Goal: Task Accomplishment & Management: Complete application form

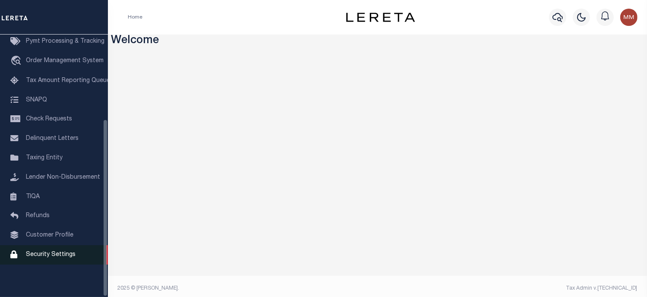
scroll to position [125, 0]
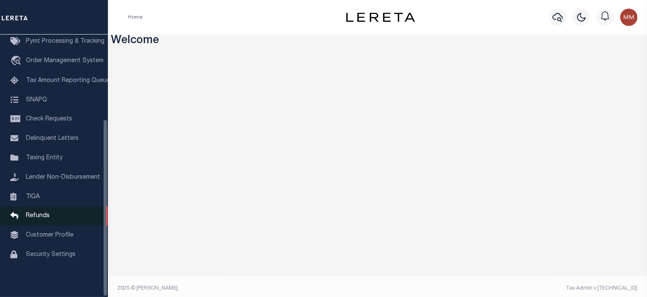
click at [37, 213] on span "Refunds" at bounding box center [38, 216] width 24 height 6
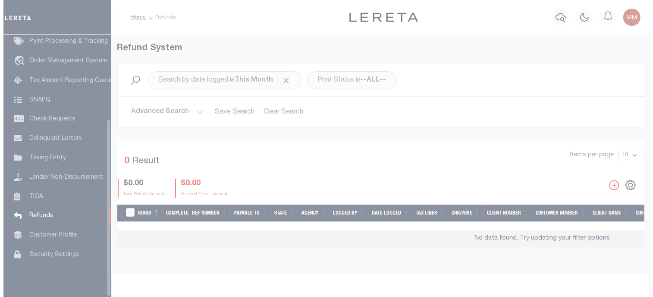
scroll to position [125, 0]
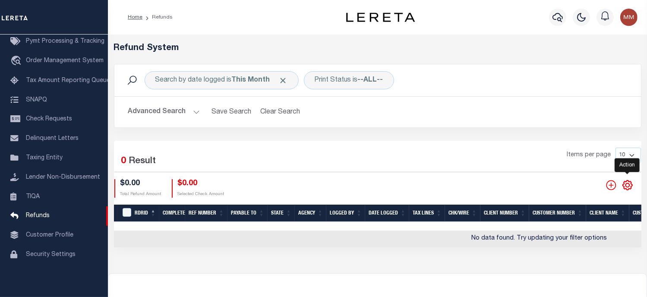
click at [626, 184] on icon "" at bounding box center [627, 184] width 11 height 11
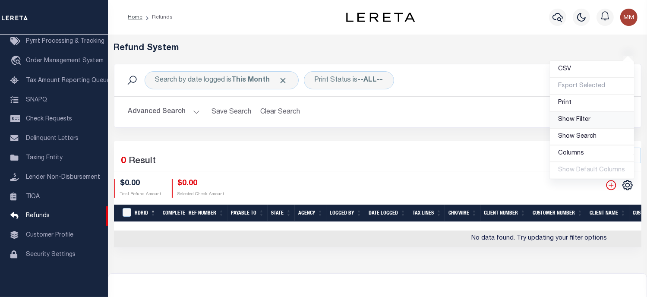
click at [581, 120] on span "Show Filter" at bounding box center [574, 119] width 32 height 6
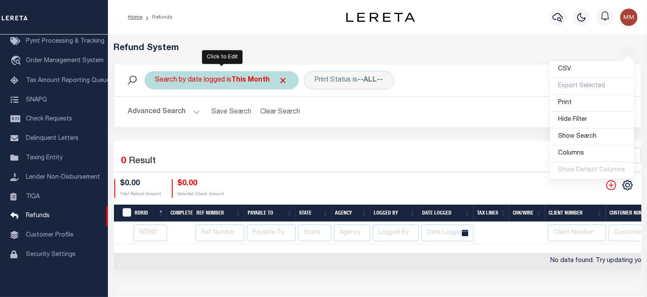
click at [230, 82] on div "Search by date logged is This Month" at bounding box center [221, 80] width 154 height 18
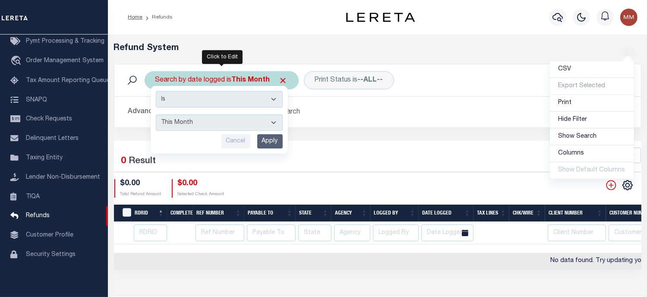
drag, startPoint x: 200, startPoint y: 122, endPoint x: 195, endPoint y: 126, distance: 6.8
click at [199, 122] on select "This Month Last Month Last Three Months This Year Last Year" at bounding box center [219, 122] width 127 height 16
select select "This Year"
click at [156, 114] on select "This Month Last Month Last Three Months This Year Last Year" at bounding box center [219, 122] width 127 height 16
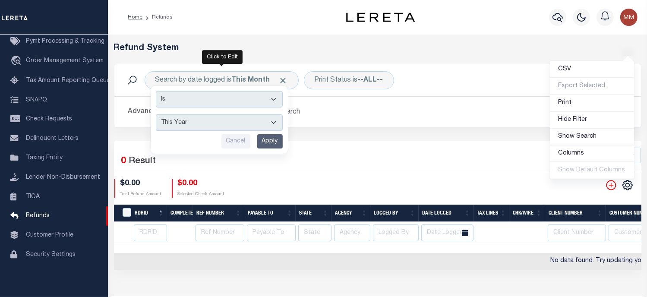
click at [273, 138] on input "Apply" at bounding box center [269, 141] width 25 height 14
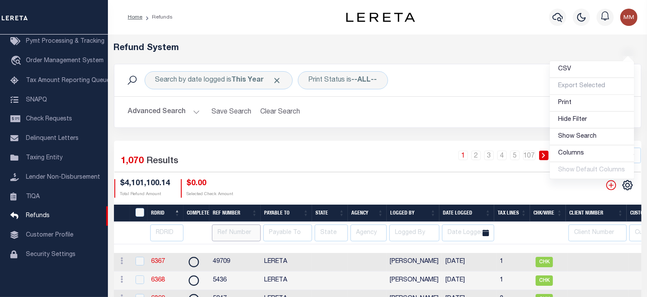
click at [226, 229] on input "text" at bounding box center [236, 232] width 49 height 17
type input "46195"
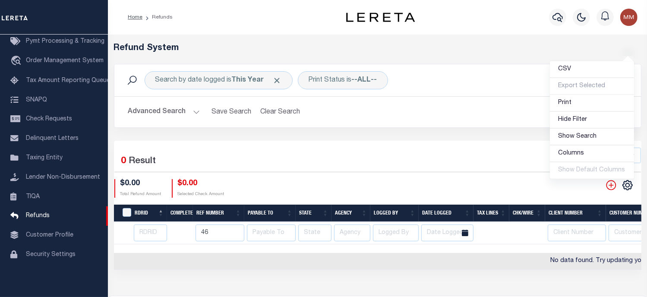
type input "4"
type input "7381"
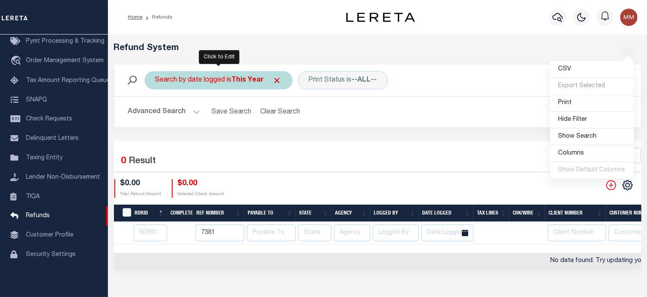
click at [223, 82] on div "Search by date logged is This Year" at bounding box center [218, 80] width 148 height 18
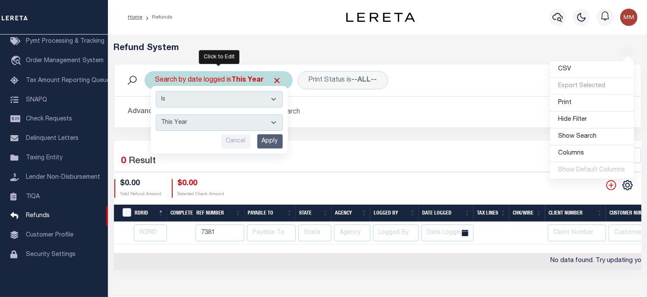
drag, startPoint x: 205, startPoint y: 123, endPoint x: 190, endPoint y: 122, distance: 15.6
click at [205, 123] on select "This Month Last Month Last Three Months This Year Last Year" at bounding box center [219, 122] width 127 height 16
select select "Last Month"
click at [156, 114] on select "This Month Last Month Last Three Months This Year Last Year" at bounding box center [219, 122] width 127 height 16
click at [279, 136] on input "Apply" at bounding box center [269, 141] width 25 height 14
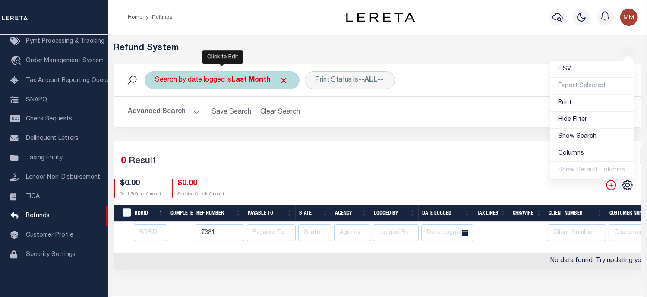
click at [234, 77] on b "Last Month" at bounding box center [251, 80] width 39 height 7
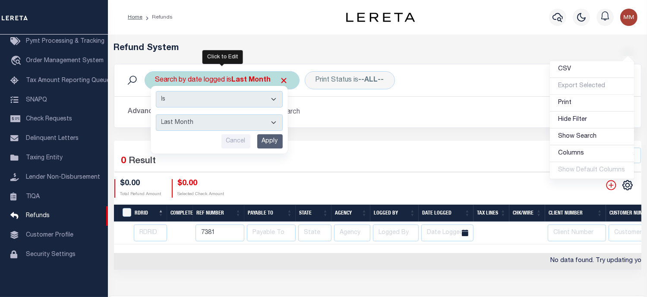
click at [190, 124] on select "This Month Last Month Last Three Months This Year Last Year" at bounding box center [219, 122] width 127 height 16
select select "Last Year"
click at [156, 114] on select "This Month Last Month Last Three Months This Year Last Year" at bounding box center [219, 122] width 127 height 16
click at [267, 141] on input "Apply" at bounding box center [269, 141] width 25 height 14
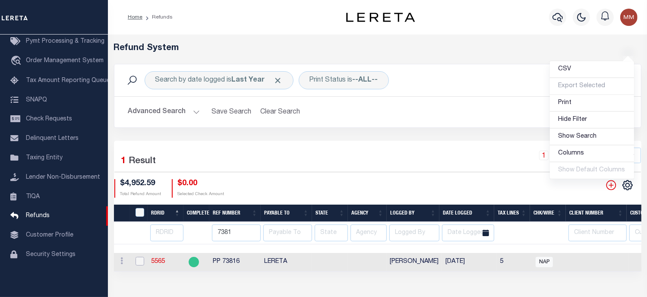
click at [140, 260] on input "checkbox" at bounding box center [139, 261] width 9 height 9
checkbox input "true"
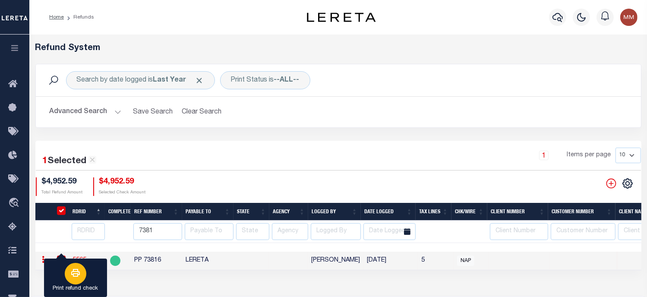
click at [93, 269] on button "Print refund check" at bounding box center [75, 277] width 63 height 39
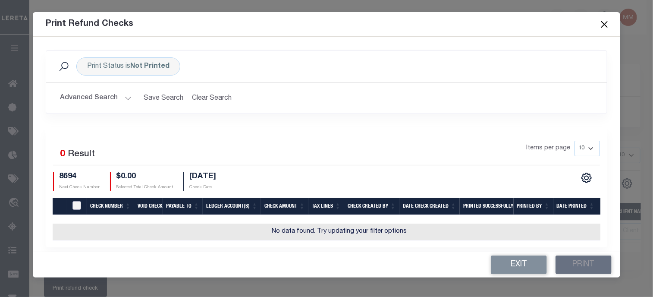
click at [79, 204] on input "TIQA Select" at bounding box center [76, 205] width 9 height 9
click at [79, 203] on input "TIQA Select" at bounding box center [76, 205] width 9 height 9
checkbox input "false"
drag, startPoint x: 78, startPoint y: 225, endPoint x: 431, endPoint y: 239, distance: 354.0
click at [78, 225] on td "No data found. Try updating your filter options" at bounding box center [340, 231] width 574 height 17
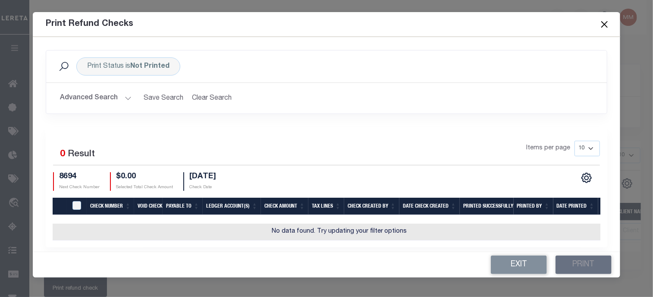
drag, startPoint x: 356, startPoint y: 239, endPoint x: 348, endPoint y: 235, distance: 9.3
click at [355, 238] on td "No data found. Try updating your filter options" at bounding box center [340, 231] width 574 height 17
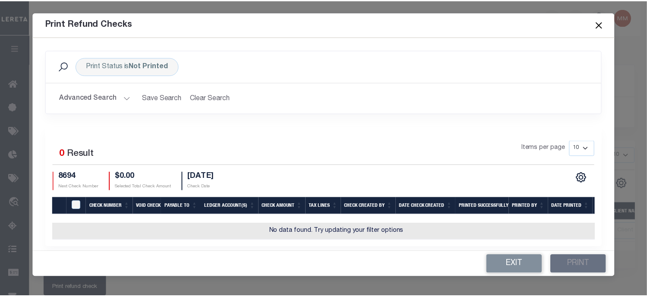
scroll to position [0, 0]
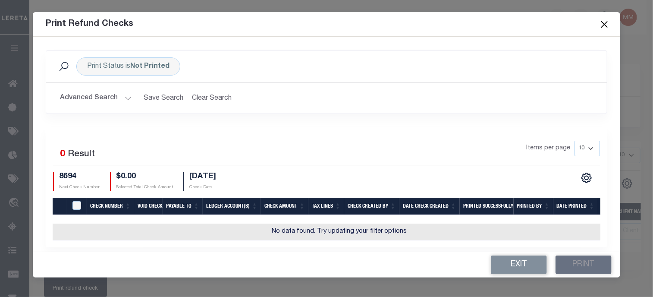
click at [604, 22] on button "Close" at bounding box center [604, 24] width 11 height 11
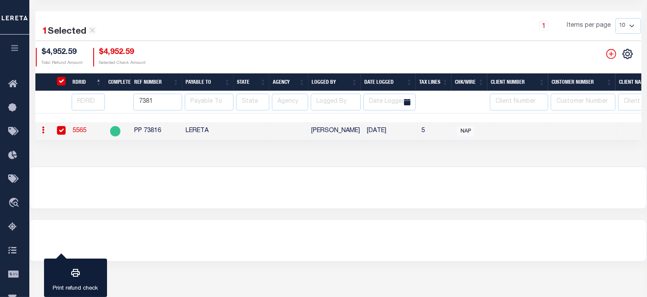
click at [80, 128] on link "5565" at bounding box center [79, 131] width 14 height 6
checkbox input "false"
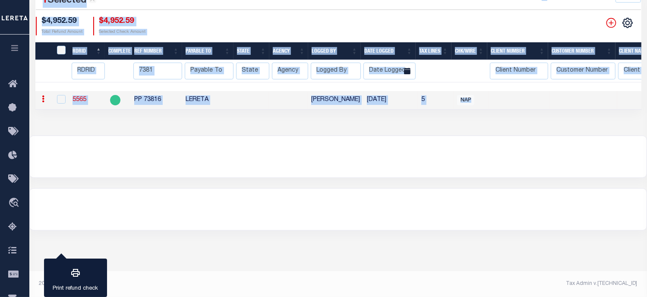
type input "7381"
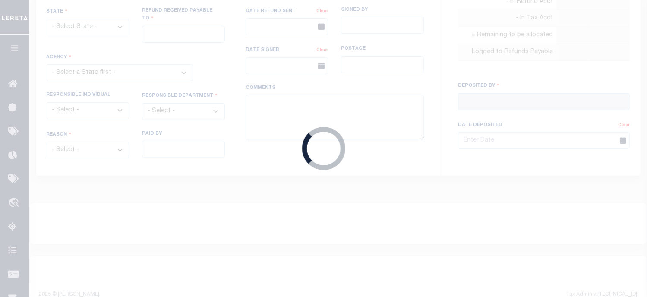
scroll to position [43, 0]
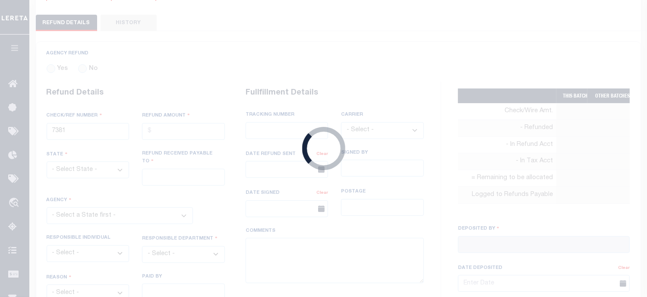
radio input "true"
type input "PP 73816"
type input "$4,952.59"
type input "LERETA"
select select "CUS"
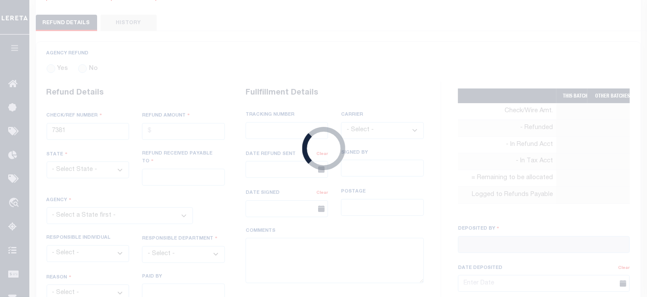
select select "DUP"
type textarea "THIS IS FROM THE RFR REPORT"
type input "[PERSON_NAME]"
type input "04/05/2024"
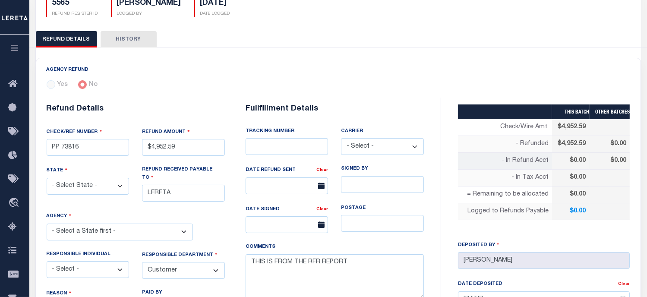
scroll to position [40, 0]
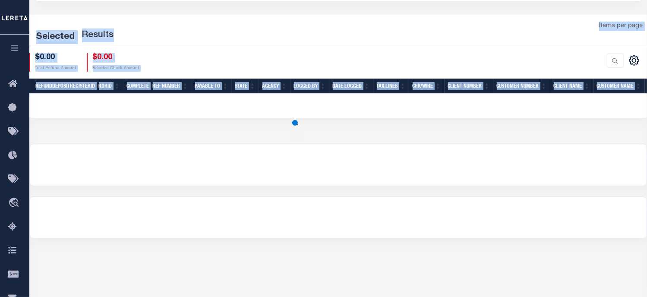
scroll to position [129, 0]
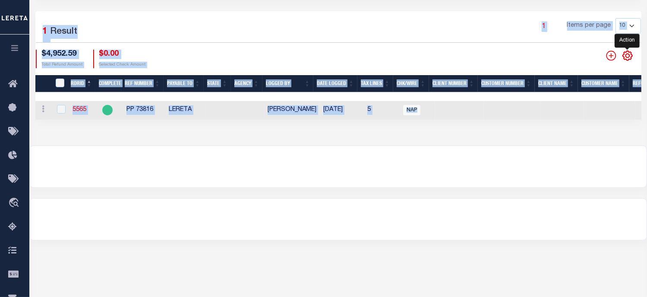
click at [624, 57] on icon "" at bounding box center [627, 55] width 11 height 11
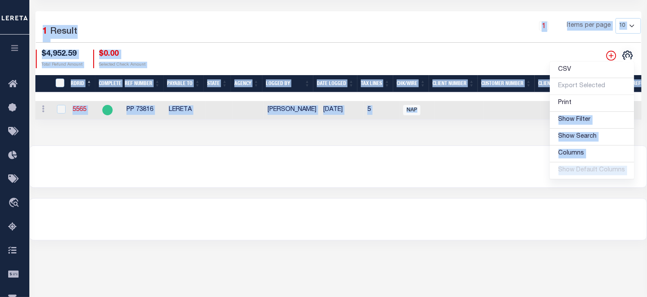
click at [399, 44] on div "Selected 1 Result 1 Items per page 10 25 50 100 $4,952.59 Total Refund Amount $…" at bounding box center [338, 43] width 619 height 50
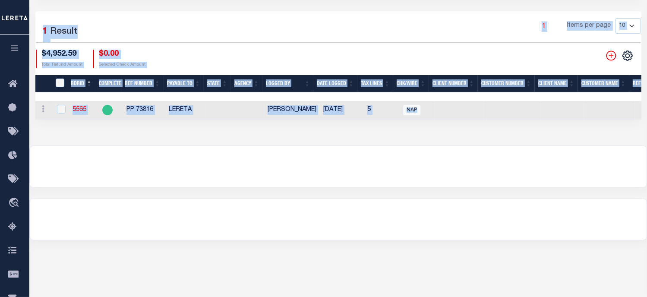
click at [629, 26] on select "10 25 50 100" at bounding box center [627, 26] width 25 height 16
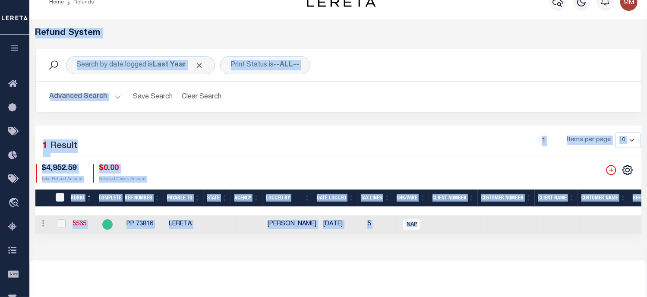
scroll to position [0, 0]
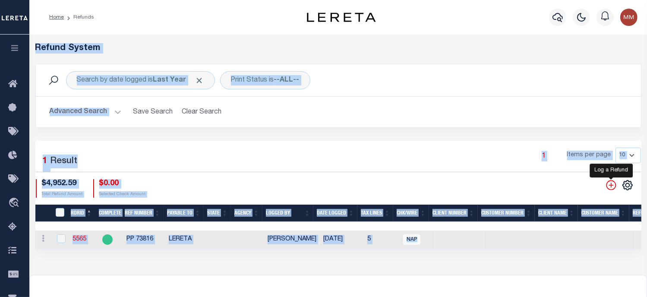
click at [610, 182] on icon "" at bounding box center [610, 184] width 11 height 11
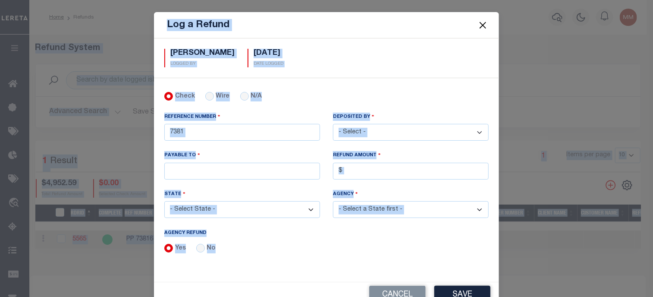
click at [483, 25] on button "Close" at bounding box center [482, 24] width 11 height 11
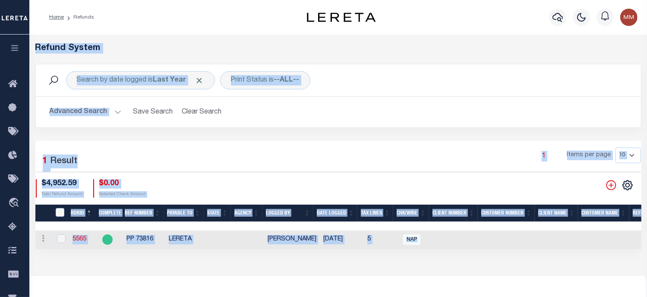
click at [455, 54] on div "Refund System" at bounding box center [338, 53] width 619 height 21
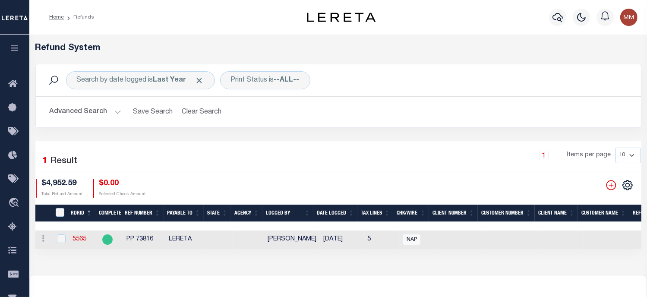
click at [455, 54] on div "Refund System" at bounding box center [338, 53] width 619 height 21
click at [628, 184] on icon "" at bounding box center [627, 184] width 11 height 11
click at [572, 115] on link "Show Filter" at bounding box center [592, 120] width 84 height 17
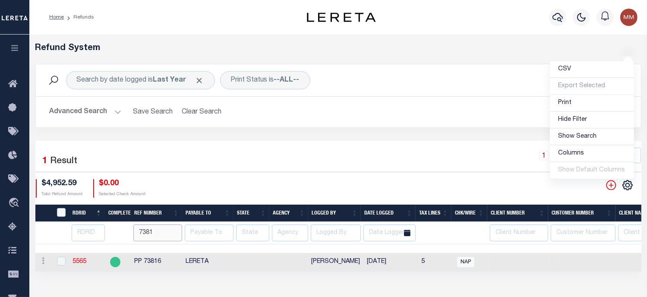
drag, startPoint x: 152, startPoint y: 227, endPoint x: 107, endPoint y: 222, distance: 45.2
click at [127, 226] on tr "7381" at bounding box center [558, 233] width 1046 height 22
click at [158, 230] on input "7381" at bounding box center [157, 232] width 49 height 17
type input "7"
drag, startPoint x: 91, startPoint y: 232, endPoint x: 72, endPoint y: 228, distance: 19.5
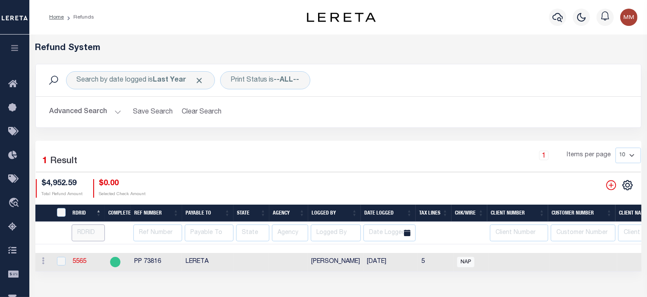
click at [91, 232] on input "number" at bounding box center [88, 232] width 33 height 17
type input "7381"
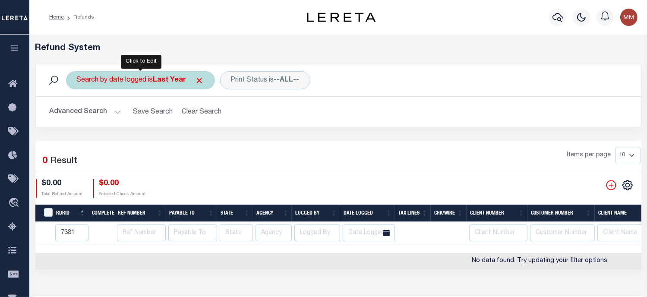
click at [151, 84] on div "Search by date logged is Last Year" at bounding box center [140, 80] width 149 height 18
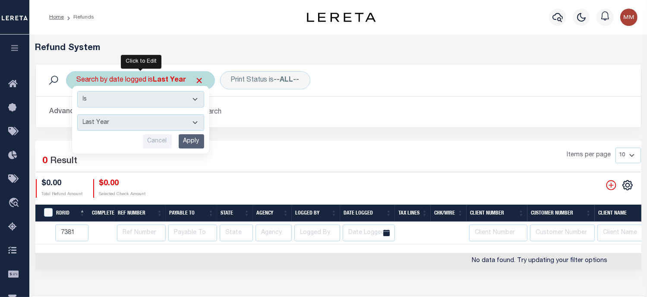
click at [133, 117] on select "This Month Last Month Last Three Months This Year Last Year" at bounding box center [140, 122] width 127 height 16
select select "This Year"
click at [77, 114] on select "This Month Last Month Last Three Months This Year Last Year" at bounding box center [140, 122] width 127 height 16
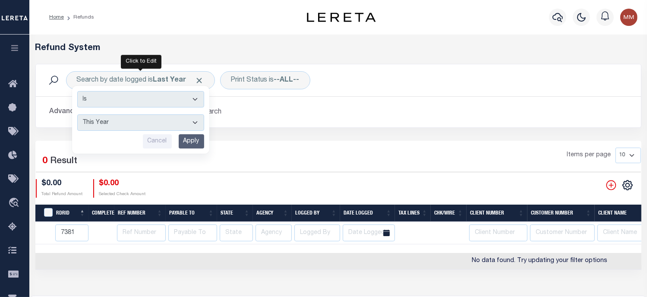
drag, startPoint x: 190, startPoint y: 139, endPoint x: 173, endPoint y: 179, distance: 43.7
click at [189, 146] on input "Apply" at bounding box center [191, 141] width 25 height 14
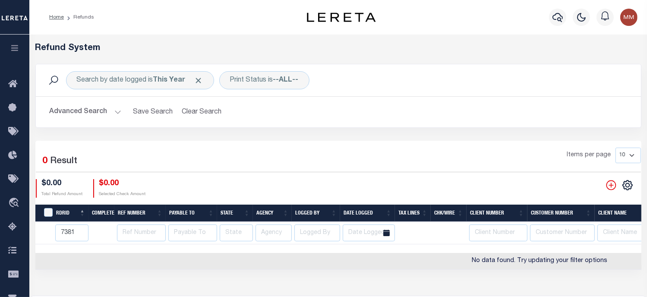
click at [131, 173] on div "Selected 0 Result Items per page 10 25 50 100 $0.00 Total Refund Amount $0.00 S…" at bounding box center [338, 173] width 619 height 50
click at [252, 175] on div "Selected 0 Result Items per page 10 25 50 100 $0.00 Total Refund Amount $0.00 S…" at bounding box center [338, 173] width 619 height 50
click at [205, 110] on button "Clear Search" at bounding box center [201, 112] width 47 height 17
click at [206, 109] on button "Clear Search" at bounding box center [201, 112] width 47 height 17
click at [206, 108] on button "Clear Search" at bounding box center [201, 112] width 47 height 17
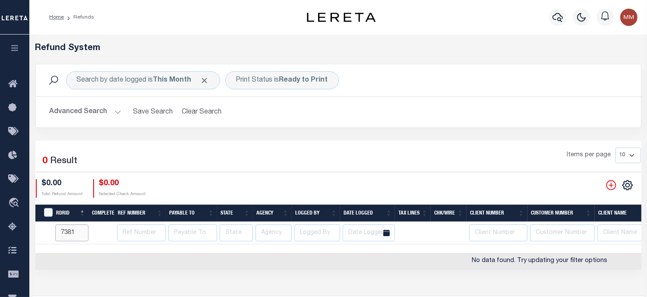
drag, startPoint x: -41, startPoint y: 229, endPoint x: -119, endPoint y: 227, distance: 78.1
click at [0, 227] on html "Home Refunds" at bounding box center [323, 228] width 647 height 457
click at [313, 153] on div "Items per page 10 25 50 100" at bounding box center [415, 159] width 450 height 22
click at [16, 49] on icon "button" at bounding box center [15, 48] width 10 height 8
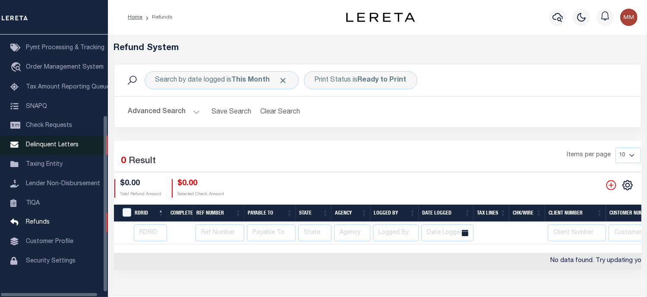
scroll to position [118, 0]
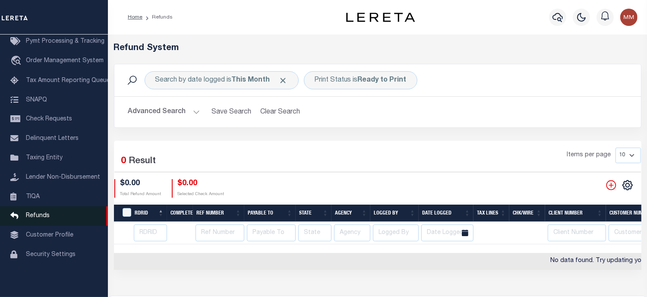
click at [33, 219] on span "Refunds" at bounding box center [38, 216] width 24 height 6
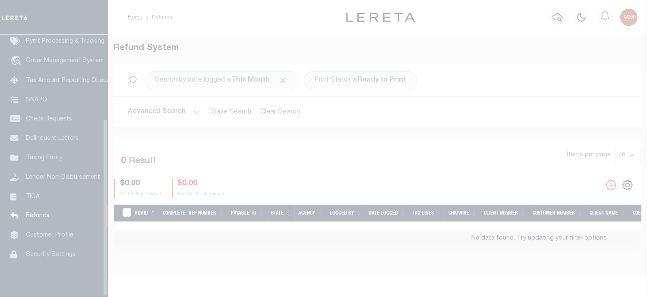
scroll to position [125, 0]
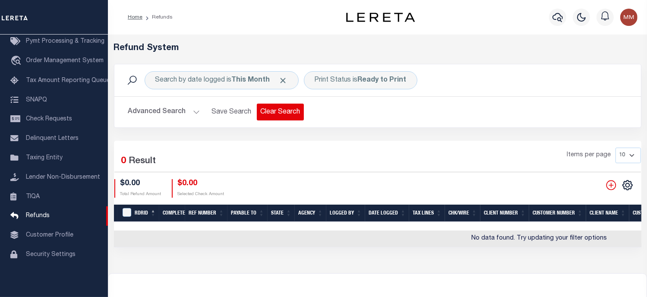
click at [288, 110] on button "Clear Search" at bounding box center [280, 112] width 47 height 17
click at [289, 110] on button "Clear Search" at bounding box center [280, 112] width 47 height 17
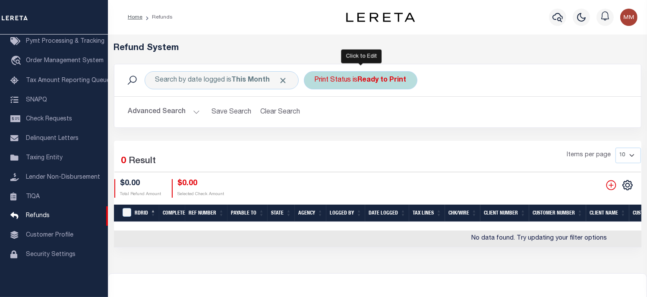
click at [352, 82] on div "Print Status is Ready to Print" at bounding box center [360, 80] width 113 height 18
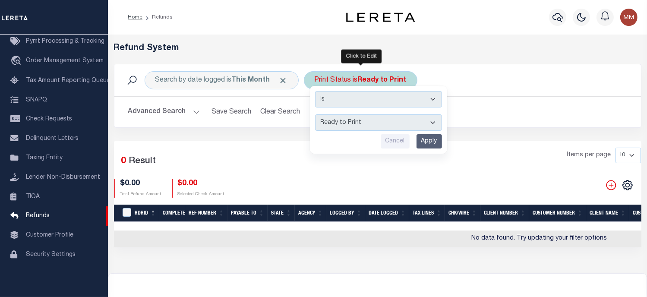
click at [345, 123] on select "--ALL-- Ready to Write Ready to Print Printed" at bounding box center [378, 122] width 127 height 16
select select "All"
click at [315, 114] on select "--ALL-- Ready to Write Ready to Print Printed" at bounding box center [378, 122] width 127 height 16
click at [432, 140] on input "Apply" at bounding box center [428, 141] width 25 height 14
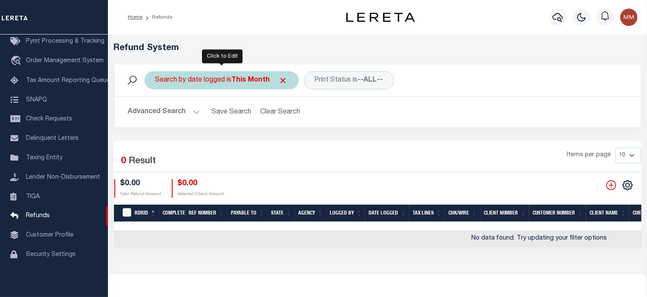
click at [207, 79] on div "Search by date logged is This Month" at bounding box center [221, 80] width 154 height 18
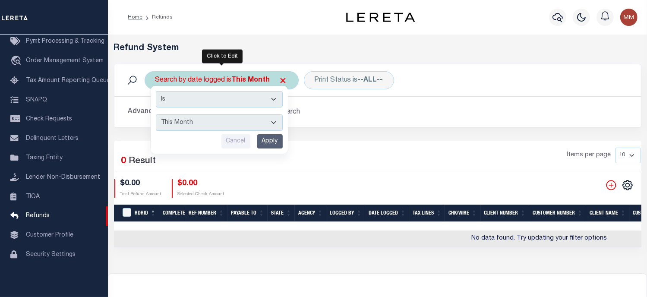
click at [182, 121] on select "This Month Last Month Last Three Months This Year Last Year" at bounding box center [219, 122] width 127 height 16
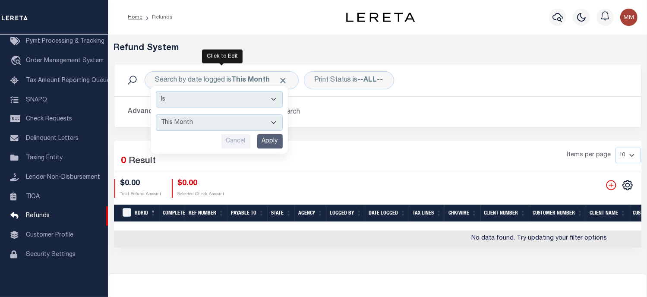
select select "This Year"
click at [156, 114] on select "This Month Last Month Last Three Months This Year Last Year" at bounding box center [219, 122] width 127 height 16
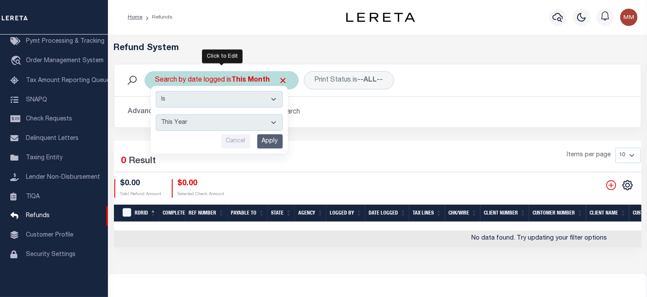
click at [266, 140] on input "Apply" at bounding box center [269, 141] width 25 height 14
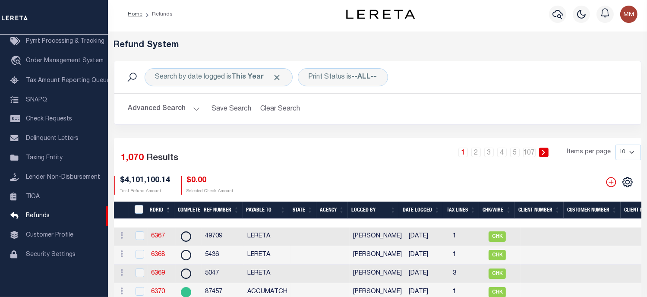
scroll to position [0, 0]
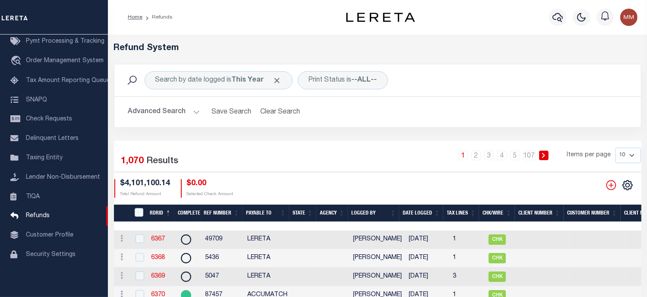
click at [629, 157] on select "10 25 50 100" at bounding box center [627, 156] width 25 height 16
select select "100"
click at [615, 148] on select "10 25 50 100" at bounding box center [627, 156] width 25 height 16
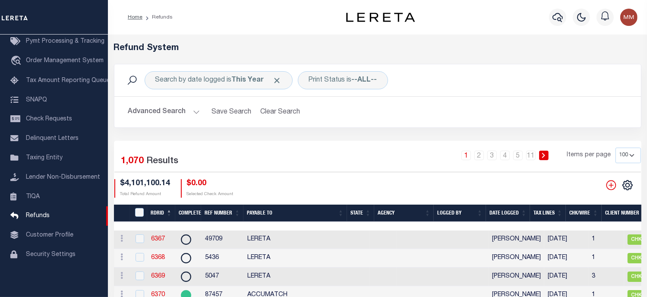
click at [157, 214] on th "RDRID" at bounding box center [161, 213] width 28 height 18
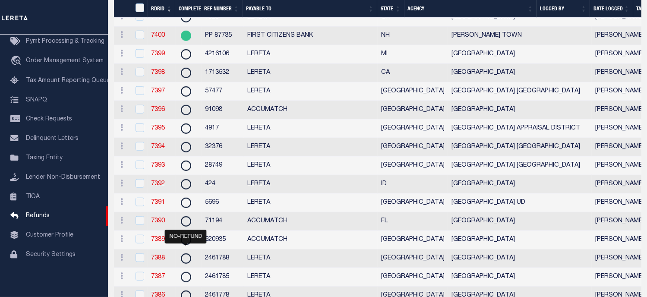
scroll to position [1121, 0]
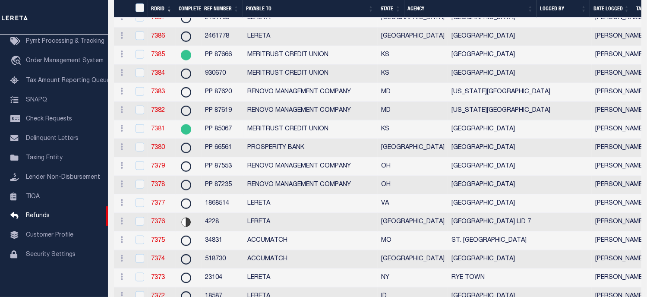
click at [161, 132] on link "7381" at bounding box center [158, 129] width 14 height 6
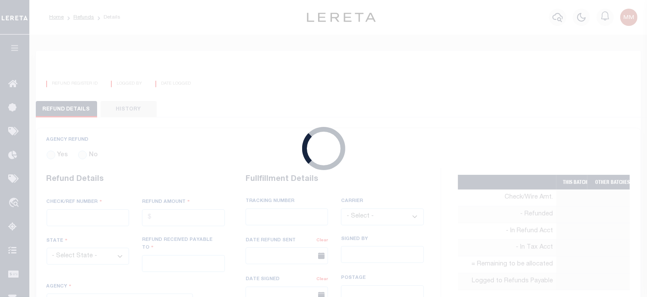
radio input "true"
type input "PP 85067"
type input "$96,379.09"
select select "KS"
type input "MERITRUST CREDIT UNION"
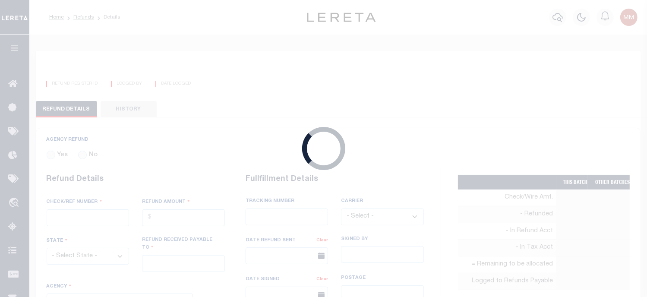
select select
select select "[PERSON_NAME]"
select select "OTH"
select select "OVP"
type input "WIRED FUNDS"
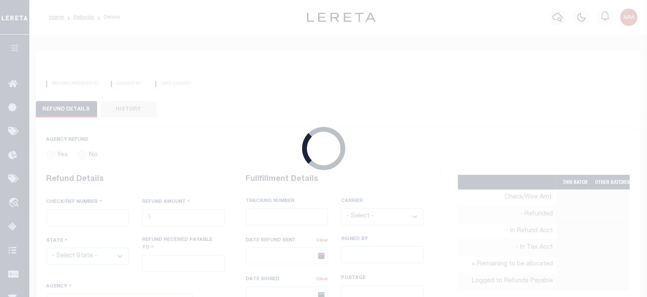
type input "[DATE]"
type textarea "THIS IS FROM THE RFR REPORT. THESE FUNDS WERE WIRED BY [PERSON_NAME]"
type input "[PERSON_NAME]"
type input "[DATE]"
select select "2017300000"
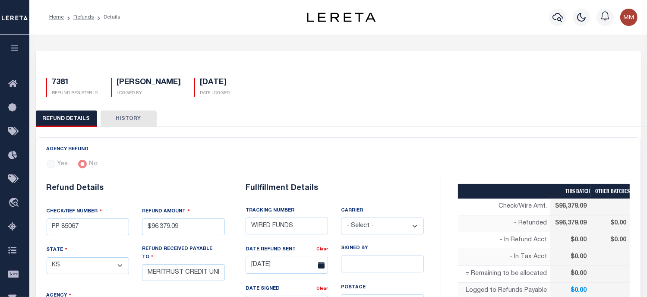
select select "100"
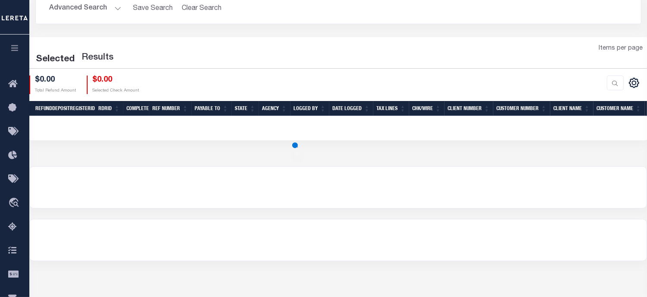
scroll to position [160, 0]
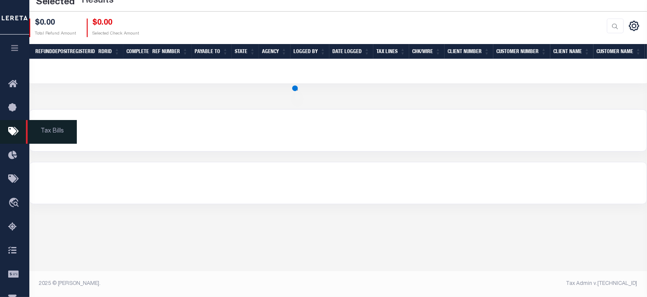
select select "100"
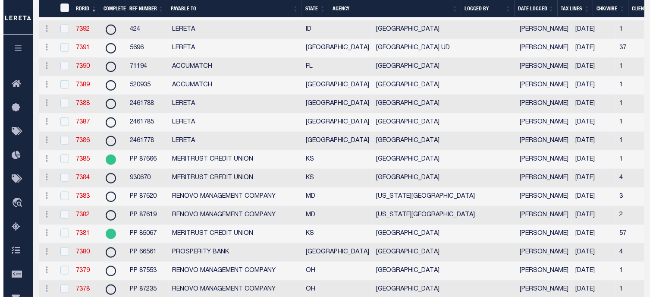
scroll to position [1066, 0]
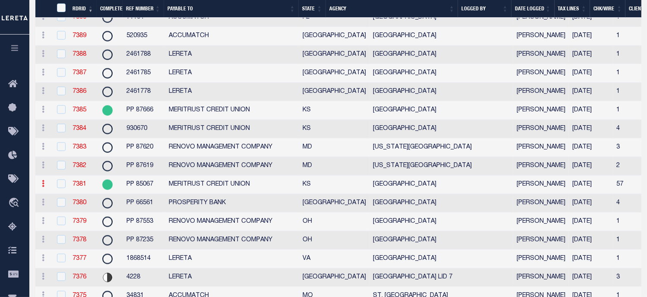
click at [43, 187] on icon at bounding box center [43, 183] width 3 height 7
click at [64, 188] on input "checkbox" at bounding box center [61, 183] width 9 height 9
checkbox input "true"
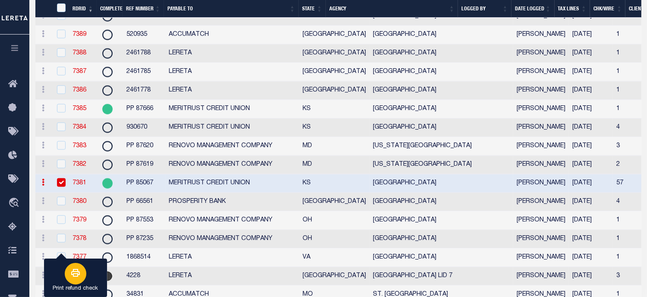
click at [97, 277] on button "Print refund check" at bounding box center [75, 277] width 63 height 39
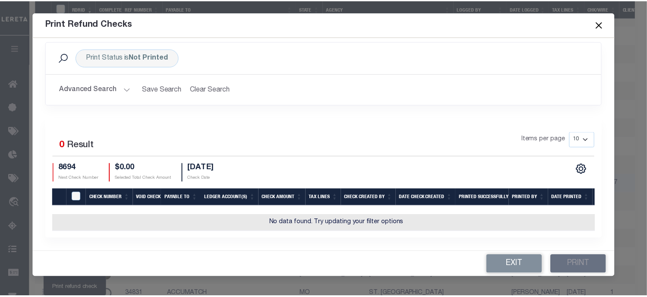
scroll to position [14, 0]
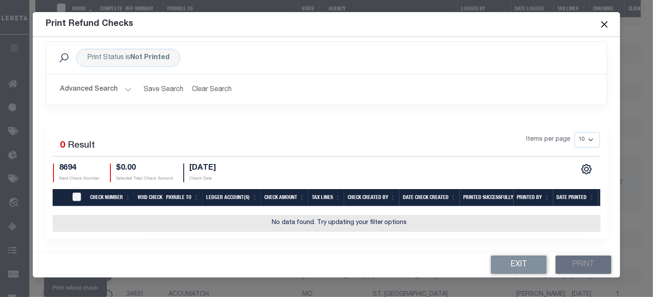
click at [77, 192] on input "TIQA Select" at bounding box center [76, 196] width 9 height 9
checkbox input "true"
click at [351, 222] on td "No data found. Try updating your filter options" at bounding box center [340, 223] width 574 height 17
click at [587, 260] on div "Exit Print" at bounding box center [327, 264] width 588 height 25
click at [587, 261] on div "Exit Print" at bounding box center [327, 264] width 588 height 25
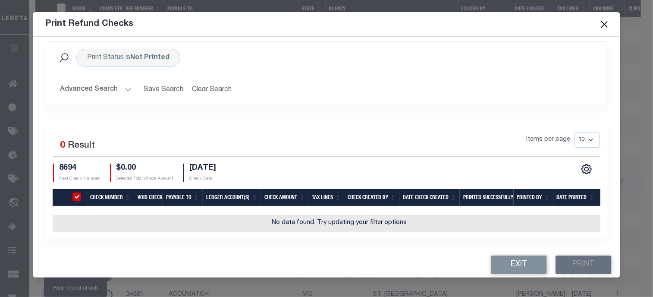
click at [587, 261] on div "Exit Print" at bounding box center [327, 264] width 588 height 25
drag, startPoint x: 521, startPoint y: 262, endPoint x: 529, endPoint y: 258, distance: 8.7
click at [521, 262] on button "Exit" at bounding box center [519, 264] width 56 height 19
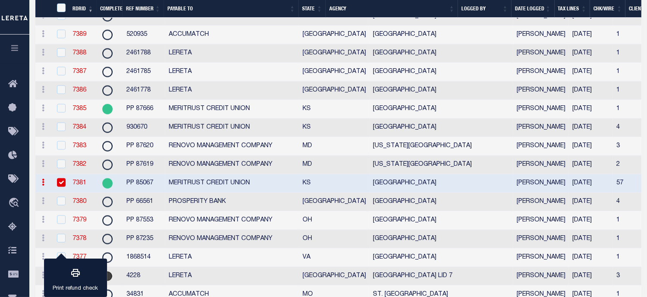
click at [44, 185] on icon at bounding box center [43, 182] width 3 height 7
click at [83, 217] on link "View Refund Detail" at bounding box center [76, 210] width 75 height 14
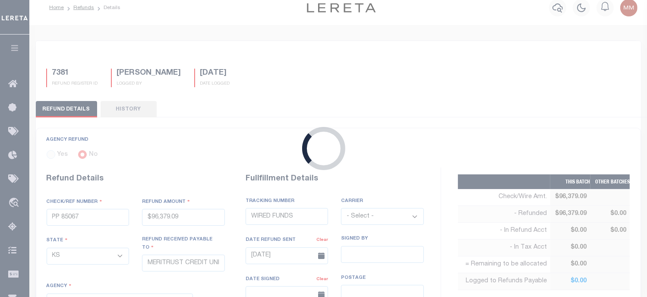
type input "$96,379.09"
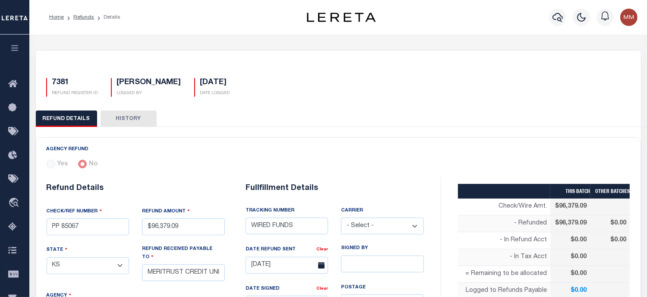
scroll to position [173, 0]
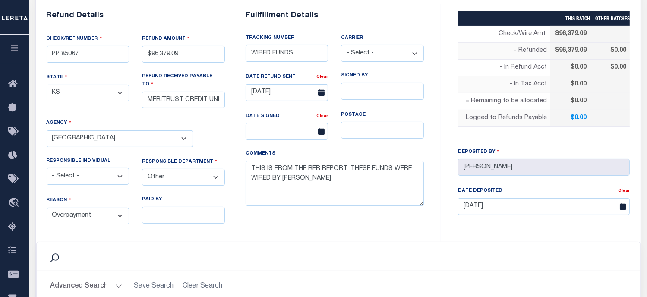
select select "100"
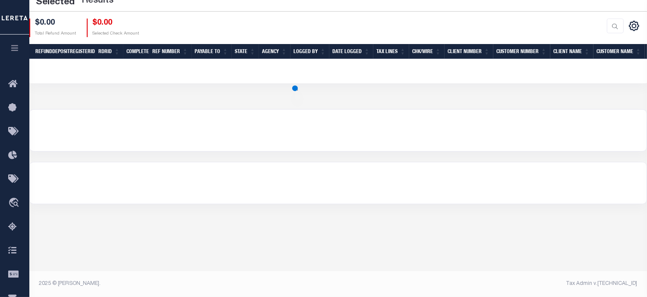
scroll to position [160, 0]
select select "100"
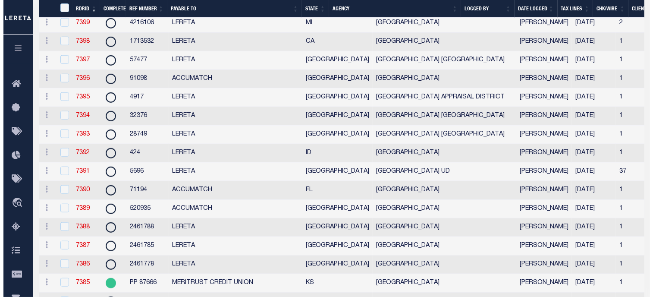
scroll to position [1066, 0]
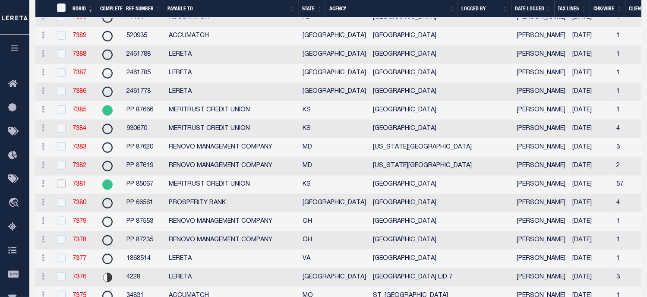
click at [59, 188] on input "checkbox" at bounding box center [61, 183] width 9 height 9
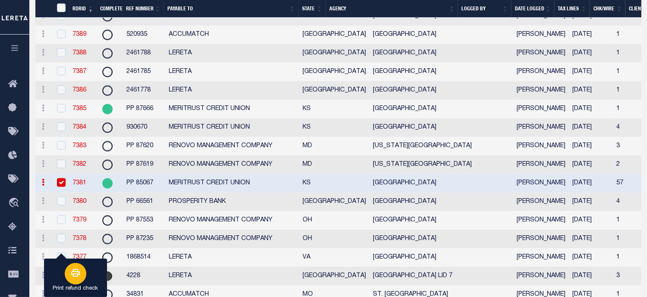
drag, startPoint x: 93, startPoint y: 262, endPoint x: 73, endPoint y: 281, distance: 27.5
click at [73, 281] on button "Print refund check" at bounding box center [75, 277] width 63 height 39
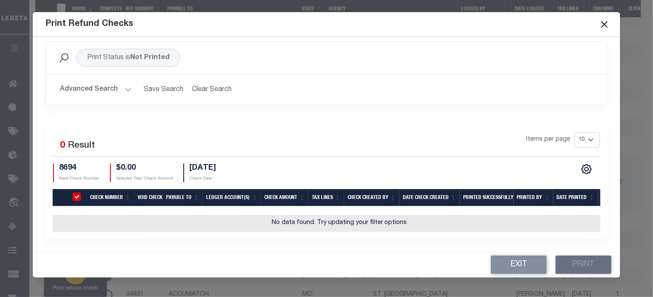
scroll to position [0, 0]
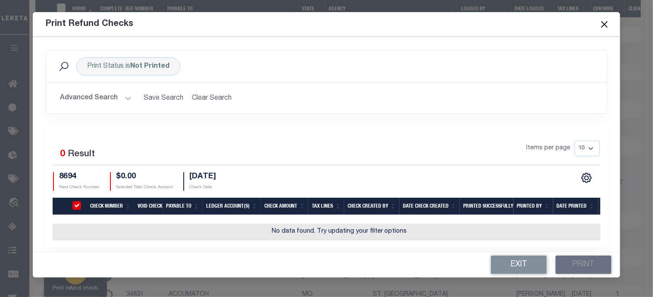
click at [72, 280] on div "Print Refund Checks Print Status is Not Printed Search Advanced Search Save Sea…" at bounding box center [326, 148] width 653 height 297
click at [375, 236] on td "No data found. Try updating your filter options" at bounding box center [340, 231] width 574 height 17
drag, startPoint x: 146, startPoint y: 204, endPoint x: 148, endPoint y: 213, distance: 8.6
click at [148, 212] on th "Void Check" at bounding box center [148, 207] width 28 height 18
click at [311, 141] on div "Items per page 10 25 50 100" at bounding box center [396, 152] width 407 height 22
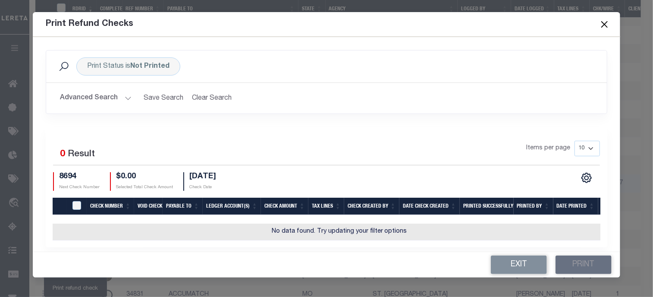
click at [606, 23] on button "Close" at bounding box center [604, 24] width 11 height 11
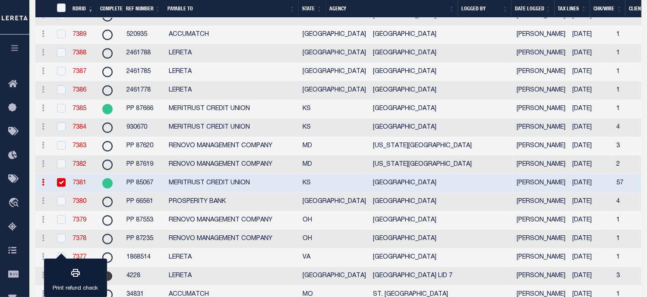
click at [64, 187] on input "checkbox" at bounding box center [61, 182] width 9 height 9
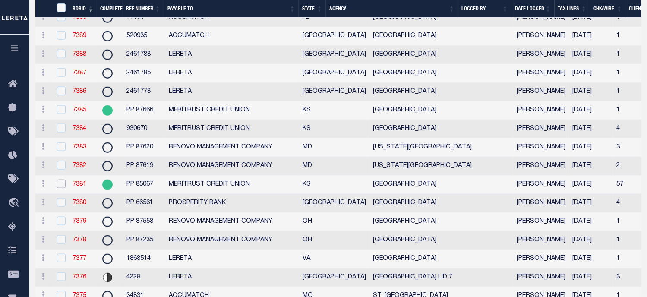
click at [63, 188] on input "checkbox" at bounding box center [61, 183] width 9 height 9
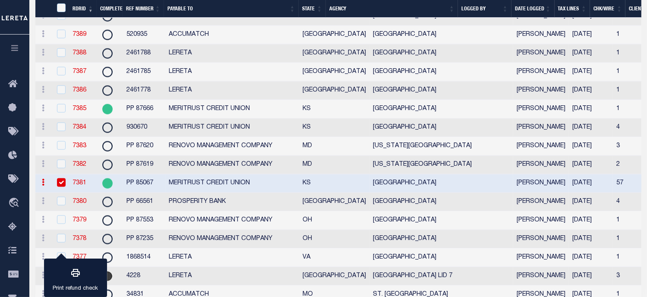
click at [62, 187] on input "checkbox" at bounding box center [61, 182] width 9 height 9
click at [74, 270] on icon "button" at bounding box center [75, 273] width 9 height 8
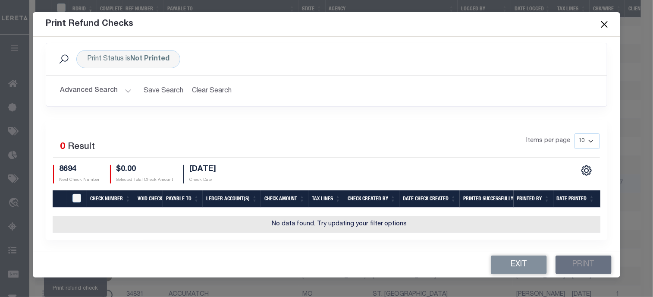
scroll to position [14, 0]
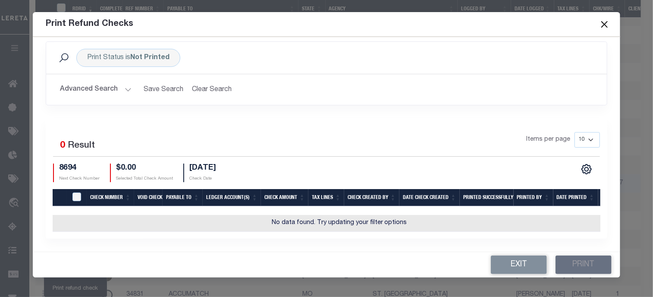
click at [606, 22] on button "Close" at bounding box center [604, 24] width 11 height 11
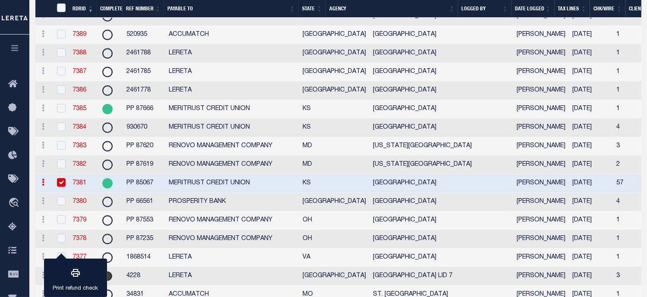
click at [63, 193] on td at bounding box center [61, 183] width 18 height 19
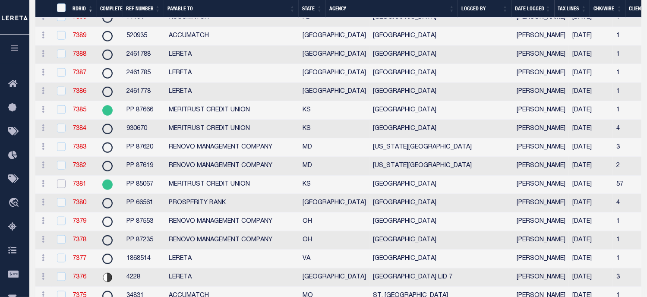
click at [61, 188] on input "checkbox" at bounding box center [61, 183] width 9 height 9
checkbox input "true"
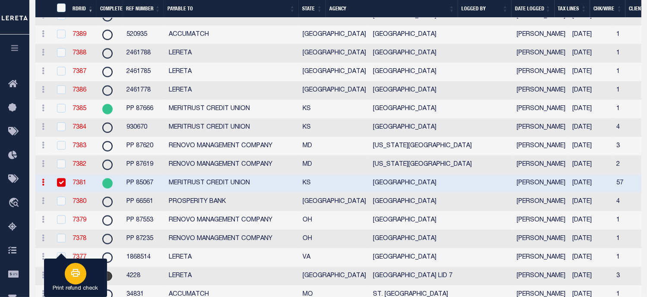
click at [96, 270] on button "Print refund check" at bounding box center [75, 277] width 63 height 39
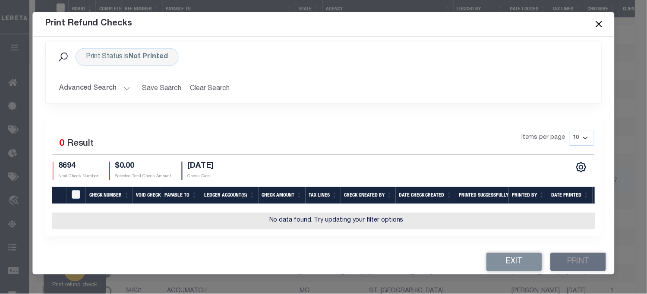
scroll to position [0, 0]
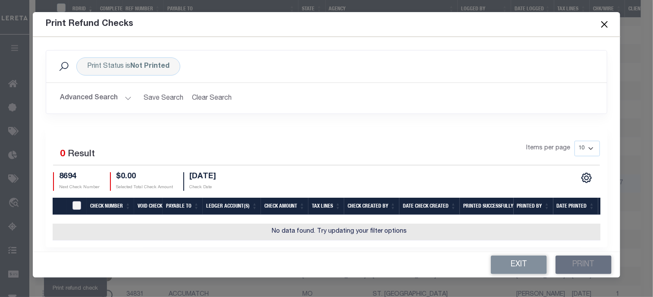
click at [75, 207] on input "TIQA Select" at bounding box center [76, 205] width 9 height 9
click at [79, 204] on input "TIQA Select" at bounding box center [76, 205] width 9 height 9
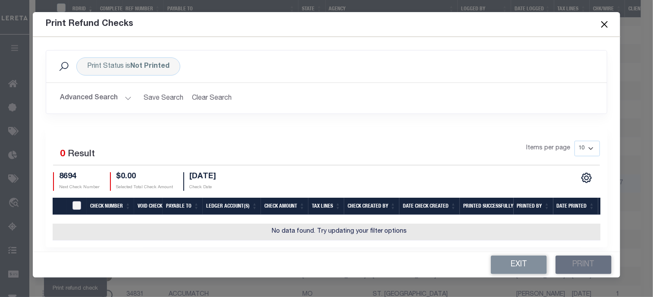
checkbox input "true"
click at [602, 24] on button "Close" at bounding box center [604, 24] width 11 height 11
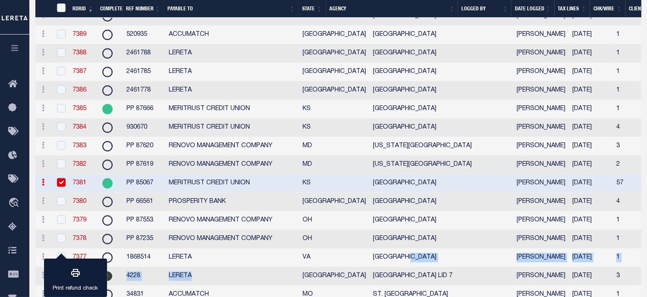
drag, startPoint x: 277, startPoint y: 293, endPoint x: 308, endPoint y: 284, distance: 31.4
click at [366, 289] on tbody "ACTIONS View Refund Detail 7436 135103 ACCUMATCH TX GREGG COUNTY [GEOGRAPHIC_DA…" at bounding box center [610, 81] width 1150 height 1855
click at [62, 187] on input "checkbox" at bounding box center [61, 182] width 9 height 9
checkbox input "false"
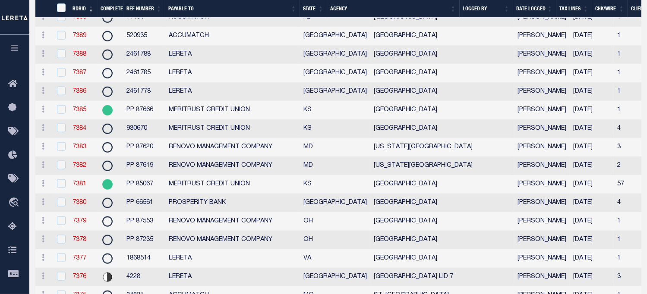
checkbox input "true"
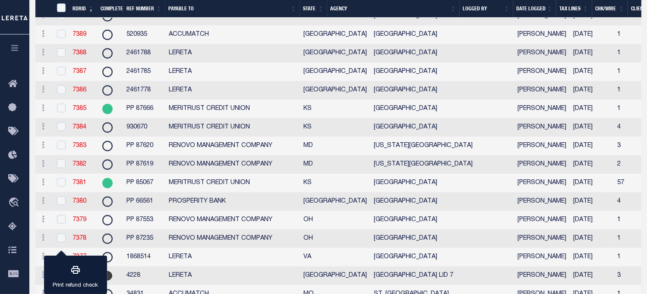
scroll to position [1065, 0]
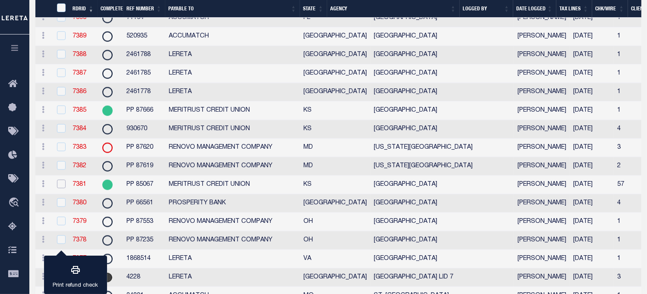
drag, startPoint x: 61, startPoint y: 205, endPoint x: 110, endPoint y: 164, distance: 63.1
click at [61, 188] on input "checkbox" at bounding box center [61, 184] width 9 height 9
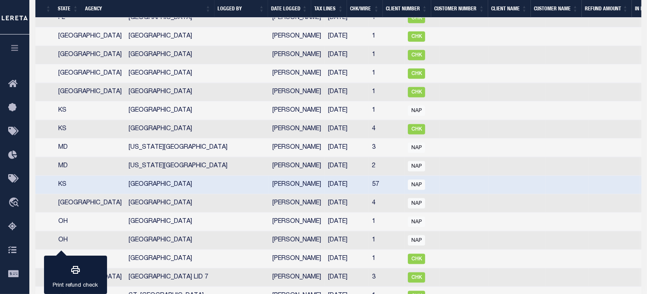
scroll to position [0, 0]
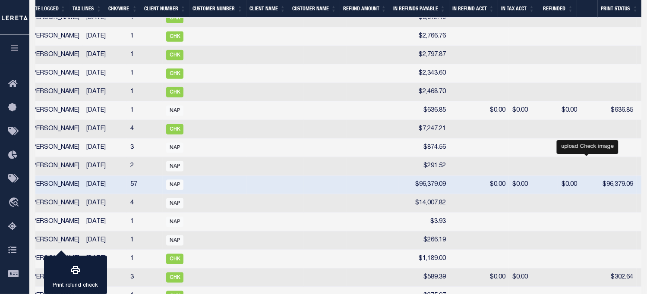
click at [642, 188] on icon "" at bounding box center [646, 185] width 9 height 8
checkbox input "false"
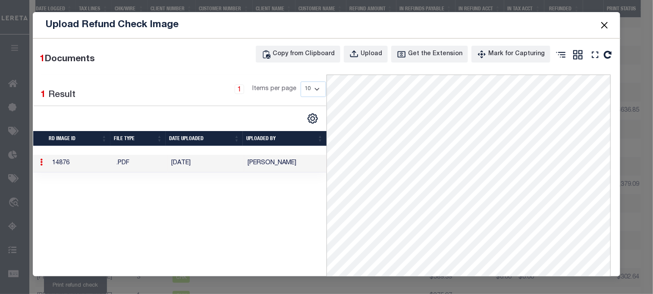
click at [603, 22] on button "Close" at bounding box center [604, 24] width 11 height 11
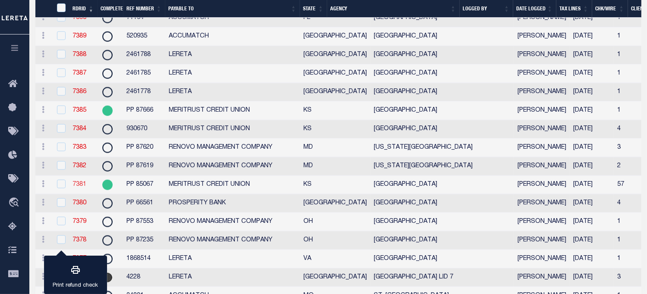
click at [81, 188] on link "7381" at bounding box center [79, 185] width 14 height 6
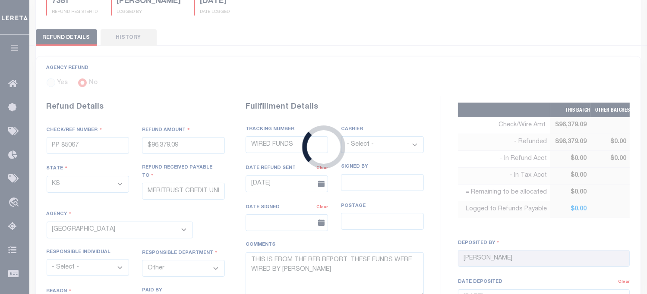
type input "$96,379.09"
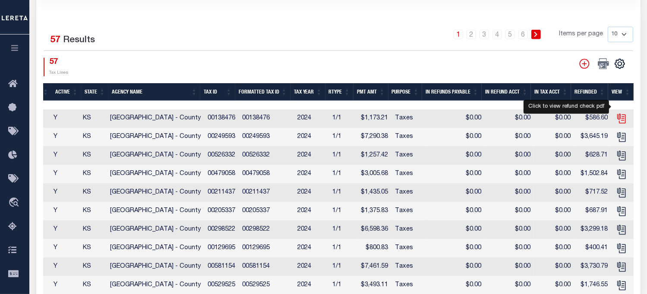
click at [617, 114] on icon "" at bounding box center [620, 117] width 7 height 7
checkbox input "true"
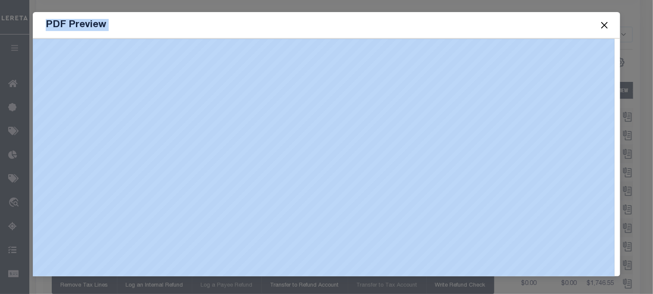
click at [605, 23] on button "Close" at bounding box center [604, 24] width 11 height 11
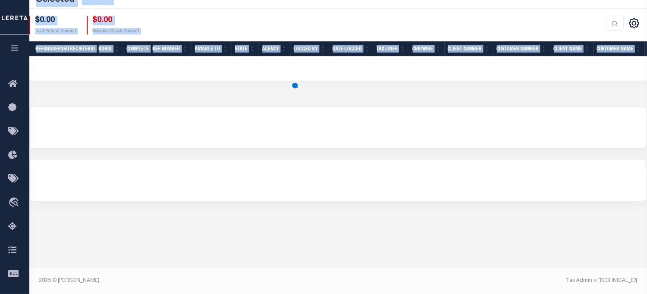
scroll to position [163, 0]
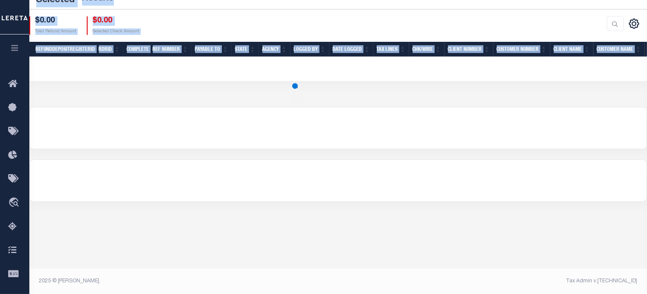
select select "100"
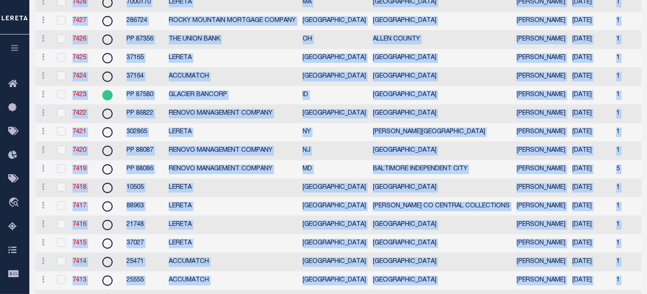
scroll to position [0, 0]
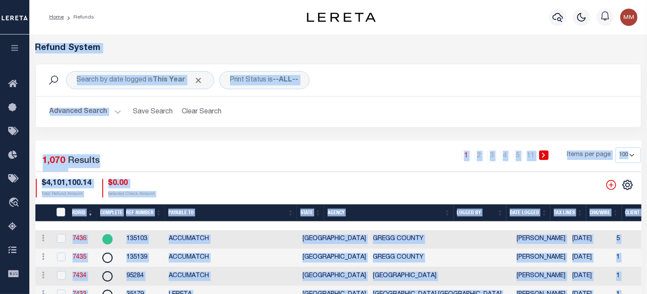
click at [137, 128] on div "Search by date logged is This Year Print Status is --ALL-- Search Advanced Sear…" at bounding box center [338, 102] width 619 height 77
click at [625, 186] on icon "" at bounding box center [627, 185] width 4 height 4
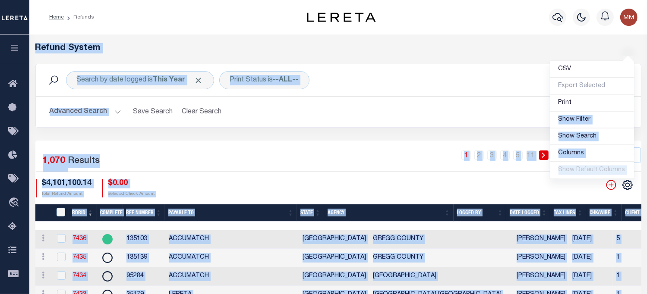
click at [431, 82] on div "Search by date logged is This Year Print Status is --ALL-- Search" at bounding box center [338, 80] width 591 height 18
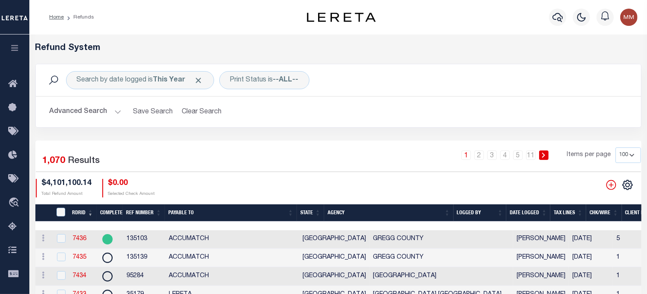
click at [431, 79] on div "Search by date logged is This Year Print Status is --ALL-- Search" at bounding box center [338, 80] width 591 height 18
click at [625, 184] on icon "" at bounding box center [627, 185] width 4 height 4
click at [578, 122] on span "Show Filter" at bounding box center [574, 119] width 32 height 6
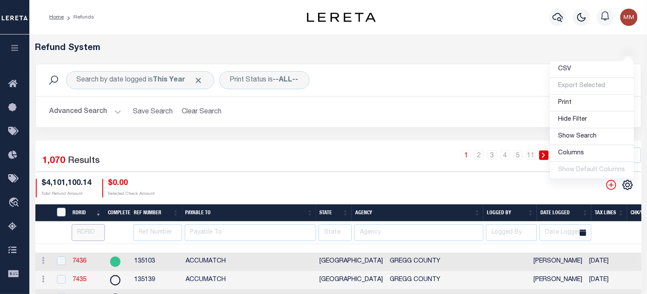
click at [91, 233] on input "number" at bounding box center [88, 232] width 33 height 17
type input "7326"
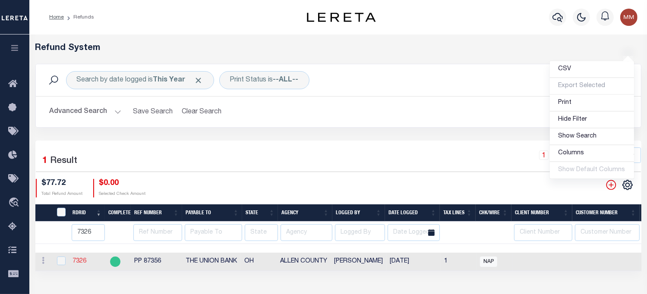
click at [78, 261] on link "7326" at bounding box center [79, 261] width 14 height 6
checkbox input "true"
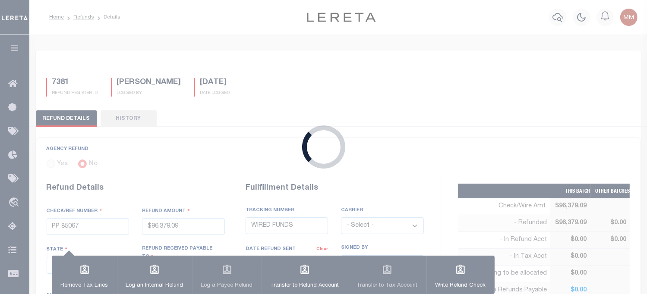
radio input "true"
type input "PP 87356"
type input "$77.72"
select select "OH"
type input "THE UNION BANK"
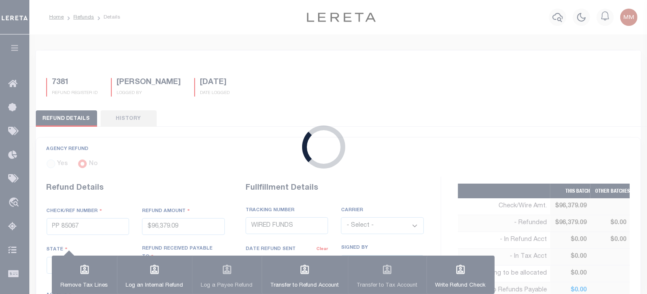
select select
type textarea "THIS IS FROM THE RFR REPORT"
type input "[DATE]"
select select "3900300000"
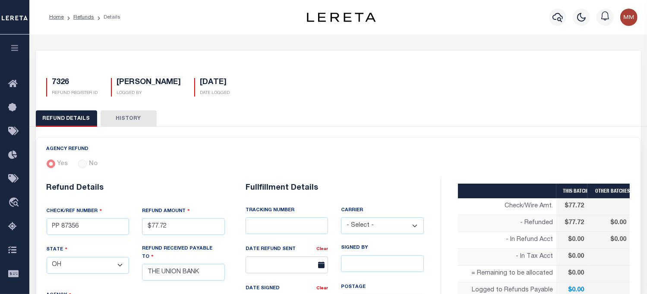
scroll to position [430, 0]
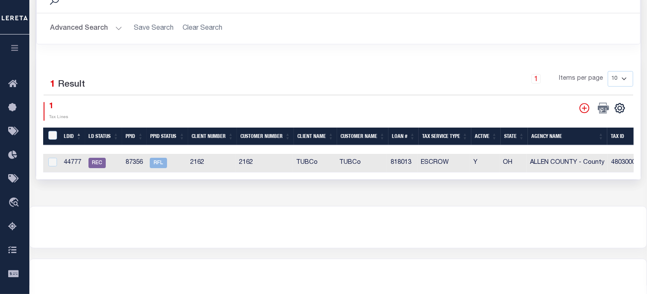
drag, startPoint x: 283, startPoint y: 136, endPoint x: 657, endPoint y: 135, distance: 374.4
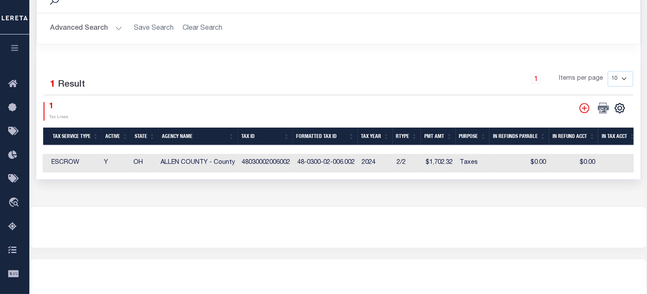
scroll to position [0, 420]
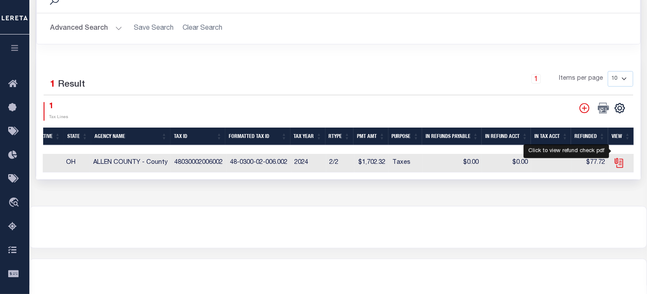
click at [618, 157] on icon "" at bounding box center [618, 162] width 11 height 11
checkbox input "true"
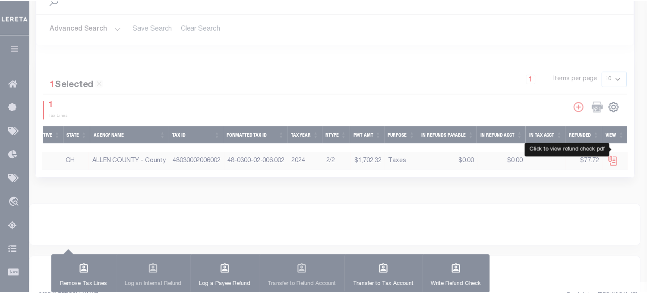
scroll to position [0, 430]
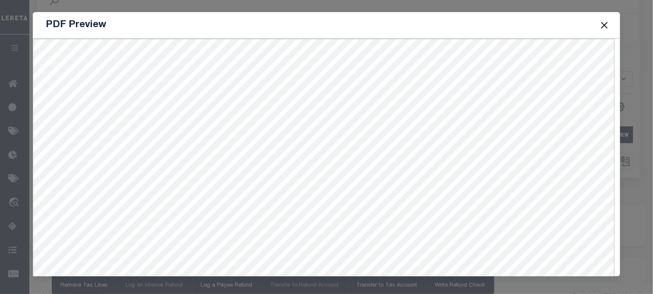
click at [604, 25] on button "Close" at bounding box center [604, 24] width 11 height 11
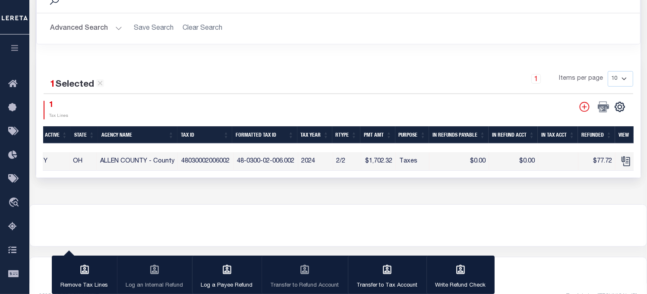
select select "100"
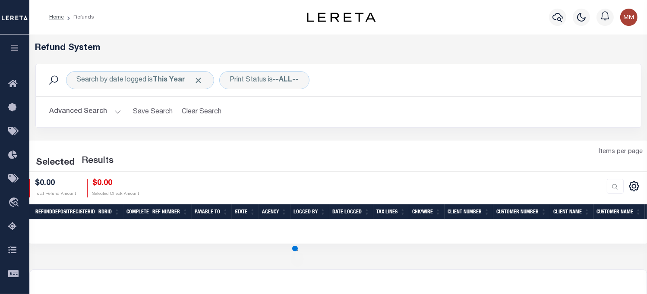
select select "100"
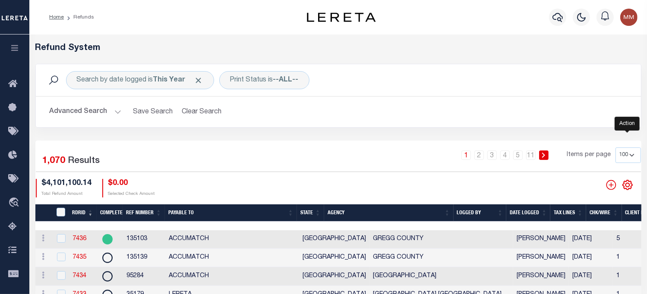
click at [629, 188] on icon "" at bounding box center [627, 184] width 11 height 11
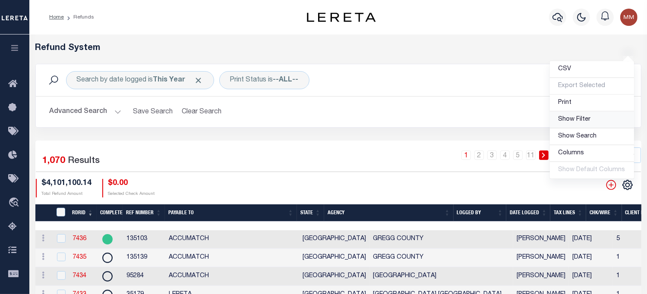
click at [574, 121] on span "Show Filter" at bounding box center [574, 119] width 32 height 6
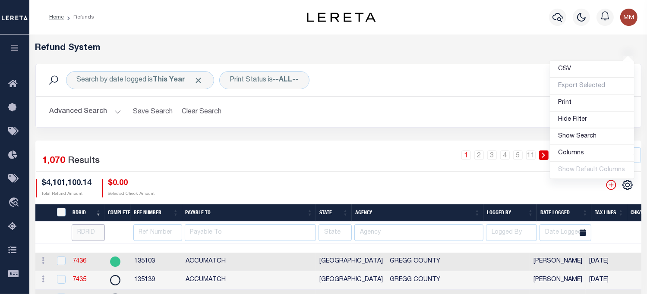
drag, startPoint x: 95, startPoint y: 234, endPoint x: 104, endPoint y: 221, distance: 16.2
click at [96, 231] on input "number" at bounding box center [88, 232] width 33 height 17
type input "2"
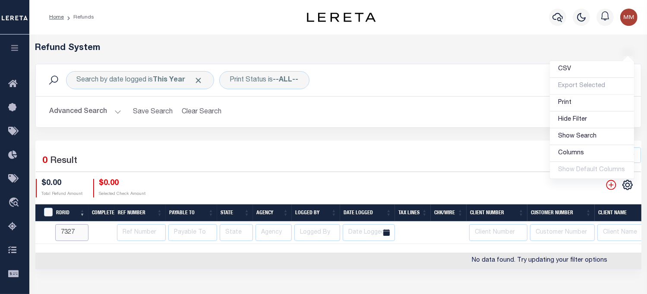
type input "7327"
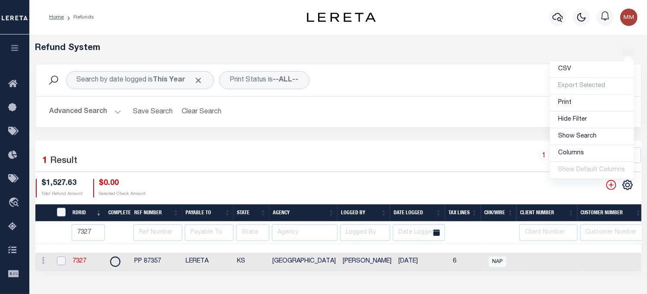
drag, startPoint x: 58, startPoint y: 258, endPoint x: 64, endPoint y: 260, distance: 5.8
click at [58, 258] on input "checkbox" at bounding box center [61, 261] width 9 height 9
checkbox input "true"
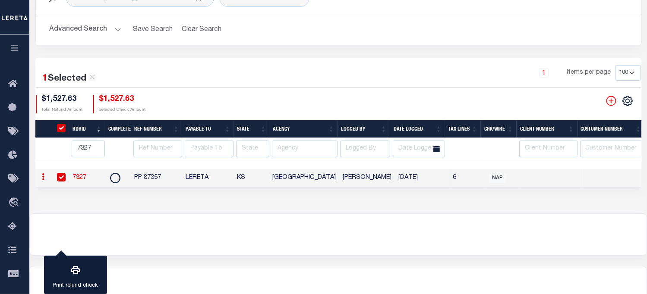
scroll to position [86, 0]
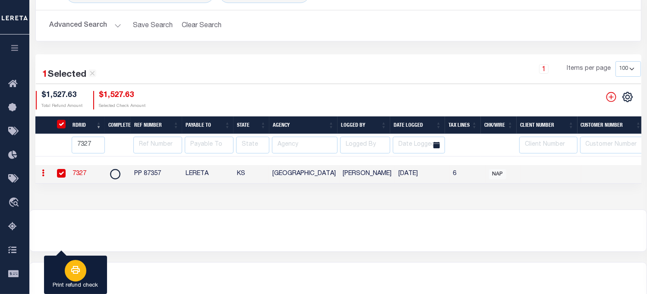
click at [97, 265] on button "Print refund check" at bounding box center [75, 275] width 63 height 39
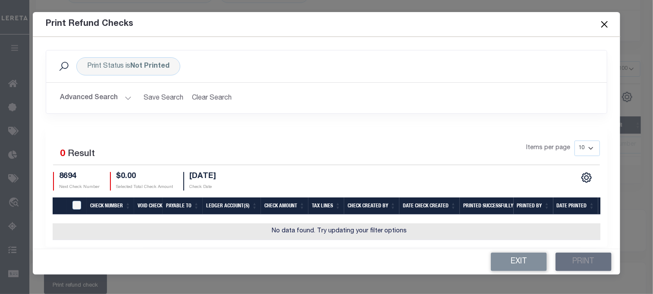
click at [605, 22] on button "Close" at bounding box center [604, 24] width 11 height 11
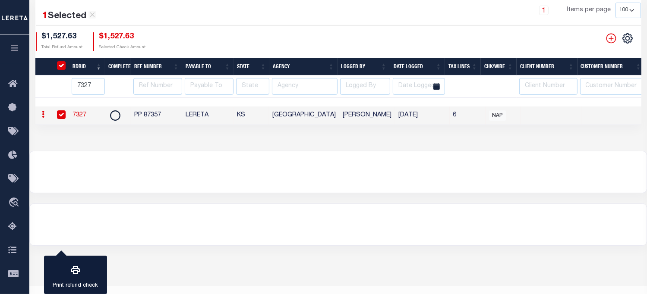
scroll to position [163, 0]
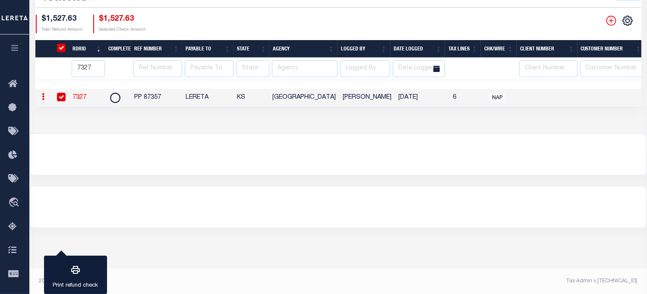
click at [77, 94] on link "7327" at bounding box center [79, 97] width 14 height 6
checkbox input "false"
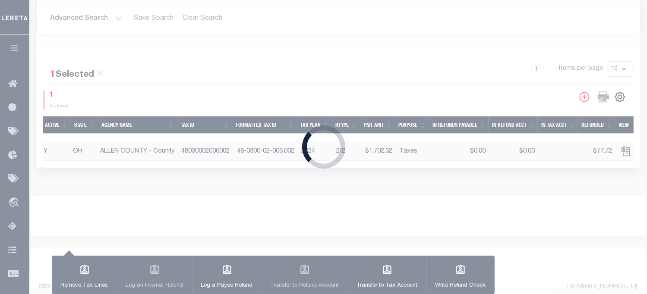
radio input "true"
type input "PP 87357"
type input "$1,527.63"
select select "KS"
type input "LERETA"
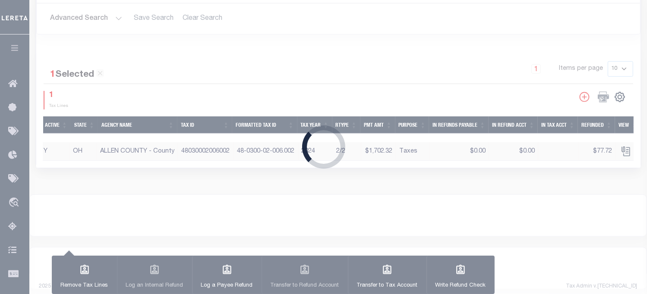
select select "2017300000"
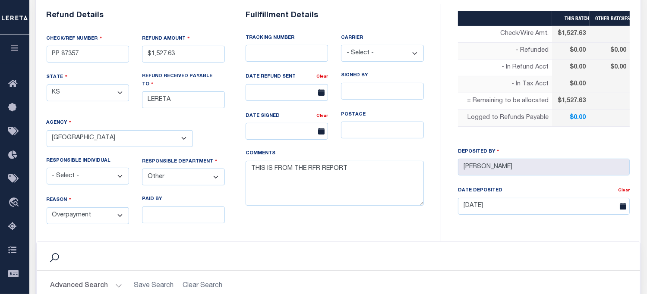
scroll to position [431, 0]
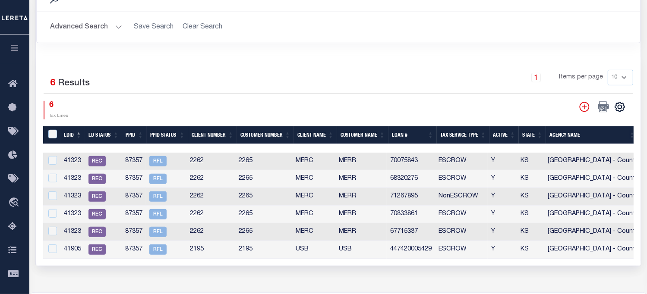
select select "100"
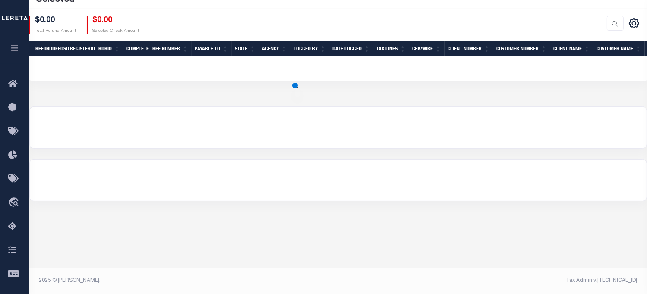
scroll to position [163, 0]
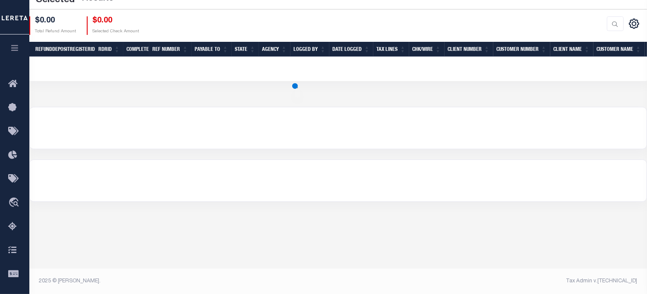
select select "100"
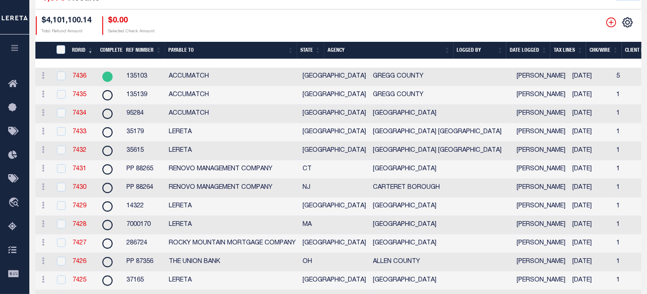
scroll to position [33, 0]
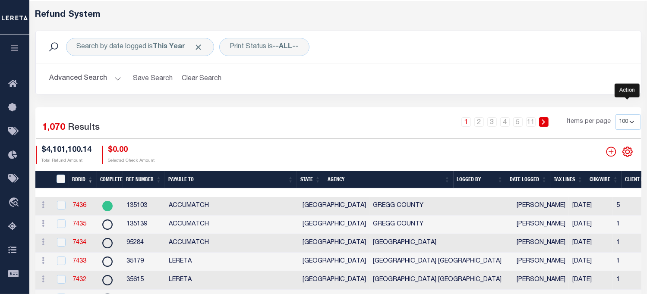
click at [627, 153] on icon "" at bounding box center [627, 151] width 11 height 11
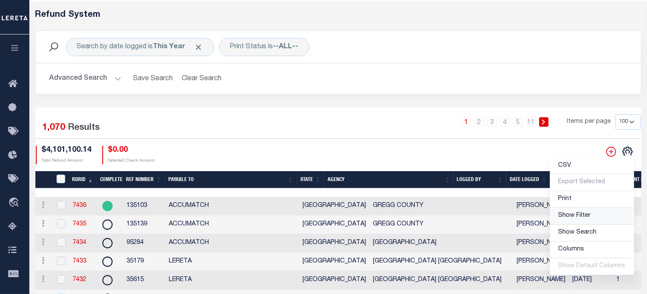
click at [575, 212] on link "Show Filter" at bounding box center [592, 216] width 84 height 17
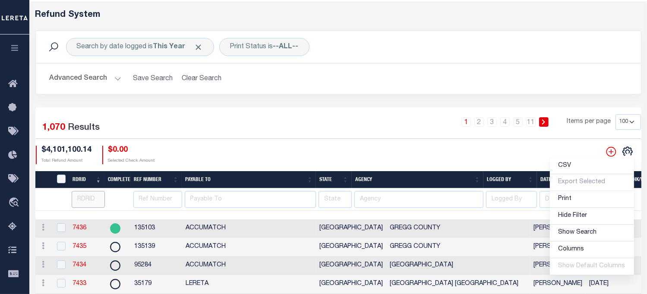
click at [85, 201] on input "number" at bounding box center [88, 199] width 33 height 17
type input "7321"
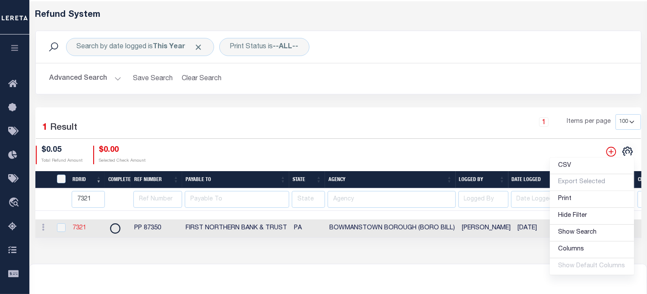
click at [76, 226] on link "7321" at bounding box center [79, 228] width 14 height 6
checkbox input "true"
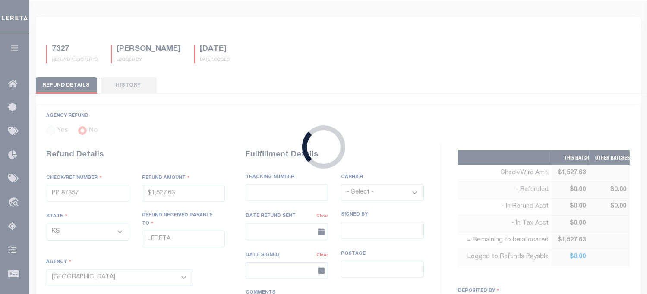
scroll to position [28, 0]
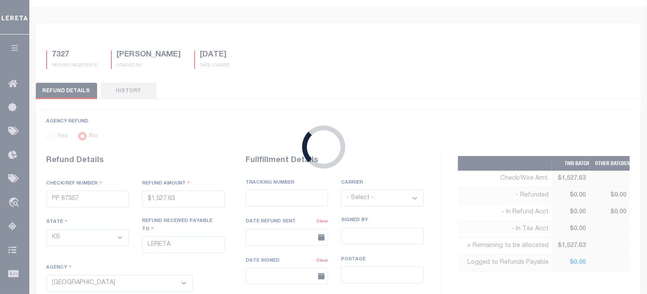
type input "PP 87350"
type input "$0.05"
select select "PA"
type input "FIRST NORTHERN BANK & TRUST"
select select
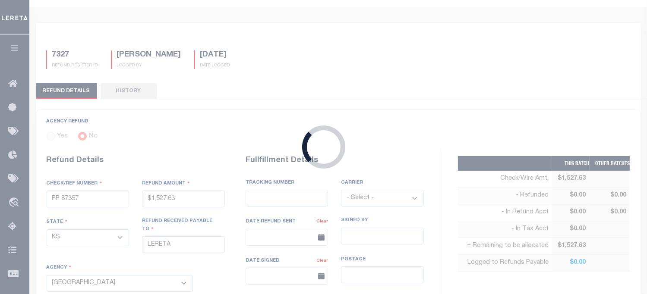
type input "[PERSON_NAME]"
type input "[DATE]"
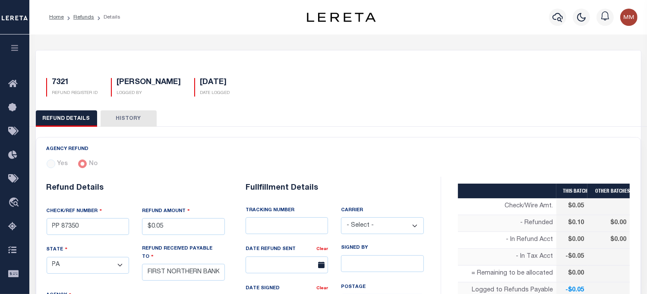
select select "4202503005"
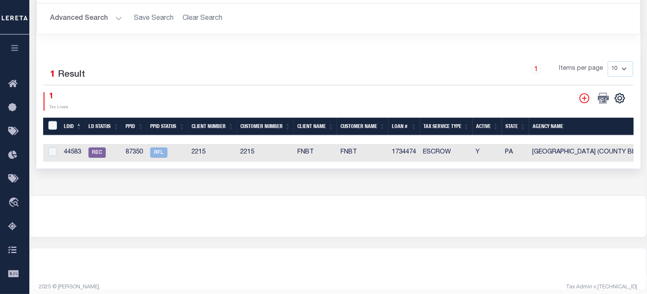
scroll to position [440, 0]
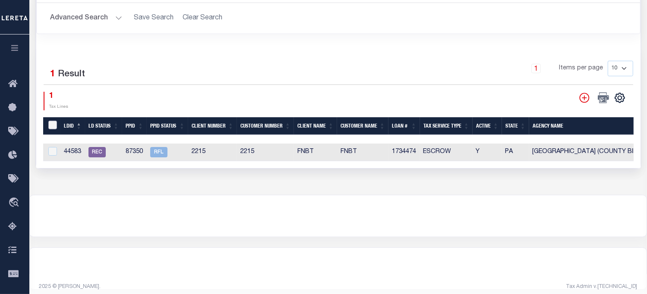
click at [55, 121] on input "LDBatchId" at bounding box center [52, 125] width 9 height 9
checkbox input "true"
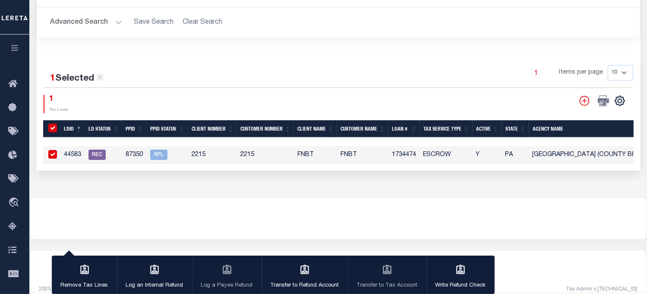
scroll to position [137, 0]
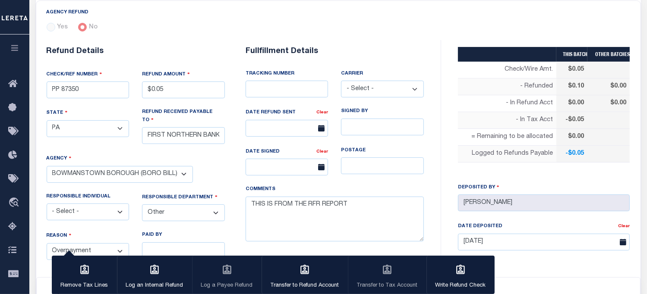
select select "100"
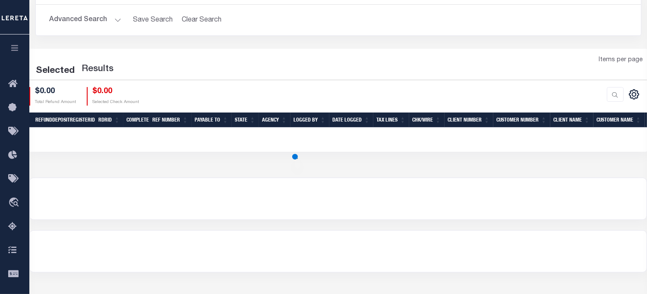
scroll to position [33, 0]
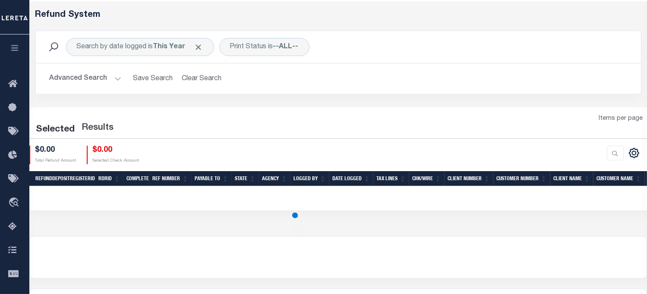
select select "100"
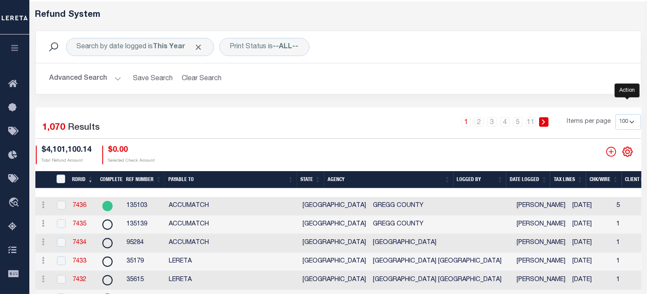
click at [628, 155] on icon "" at bounding box center [627, 151] width 11 height 11
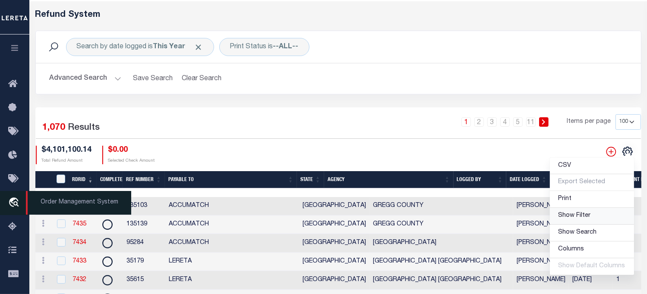
click at [572, 214] on span "Show Filter" at bounding box center [574, 216] width 32 height 6
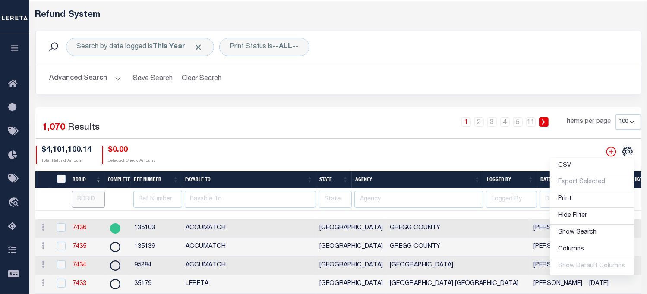
click at [87, 201] on input "number" at bounding box center [88, 199] width 33 height 17
type input "7327"
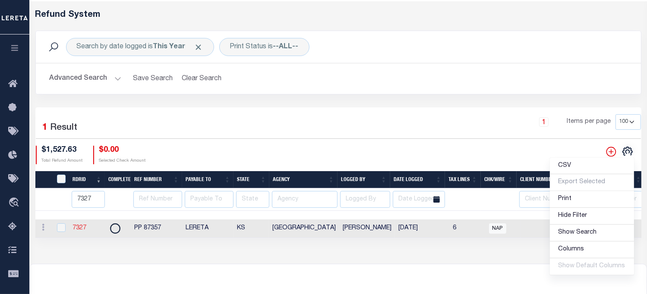
click at [85, 226] on link "7327" at bounding box center [79, 228] width 14 height 6
checkbox input "true"
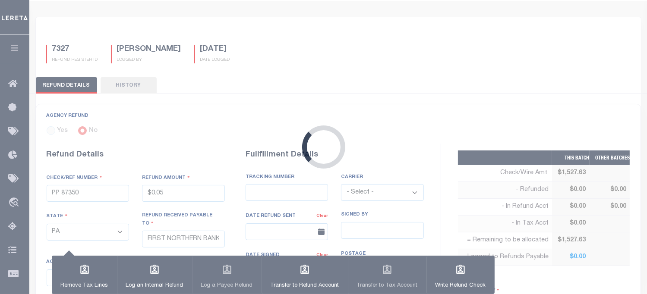
type input "PP 87357"
type input "$1,527.63"
select select "KS"
type input "LERETA"
select select
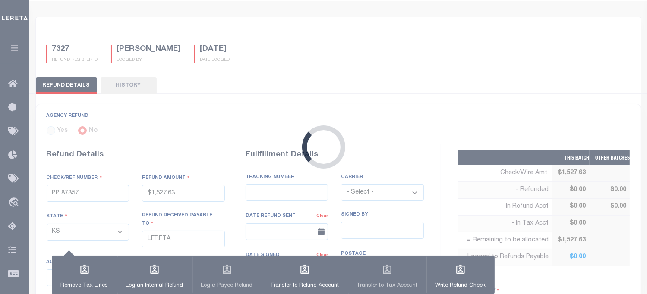
type input "[PERSON_NAME]"
type input "[DATE]"
select select "2017300000"
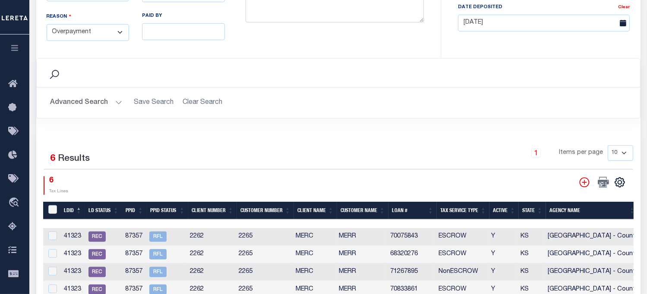
scroll to position [442, 0]
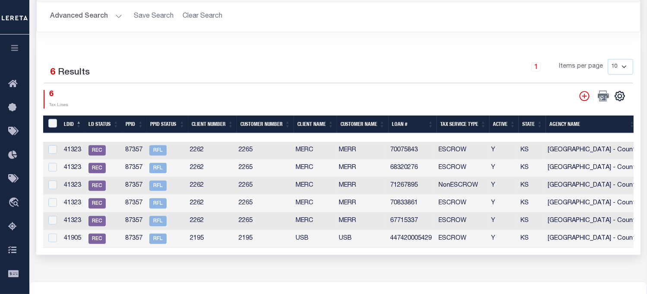
select select "100"
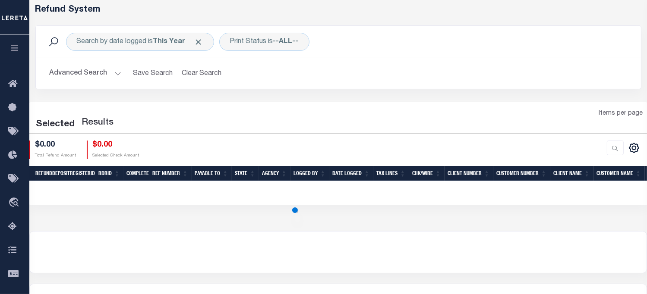
scroll to position [33, 0]
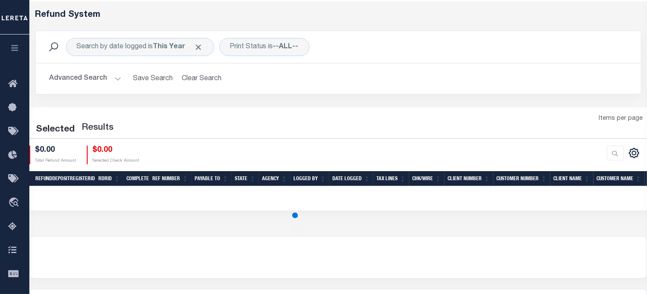
select select "100"
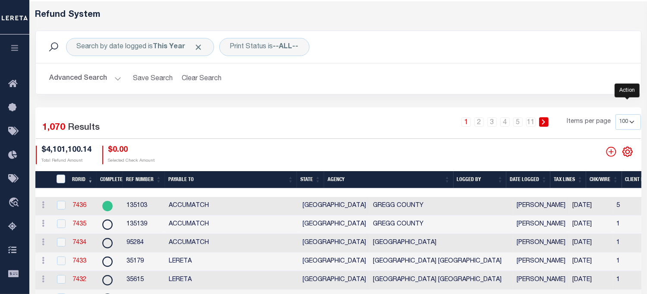
click at [622, 154] on icon "" at bounding box center [627, 151] width 11 height 11
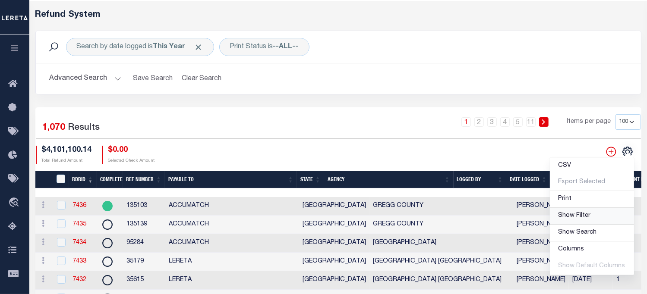
drag, startPoint x: 574, startPoint y: 218, endPoint x: 110, endPoint y: 208, distance: 464.6
click at [573, 218] on span "Show Filter" at bounding box center [574, 216] width 32 height 6
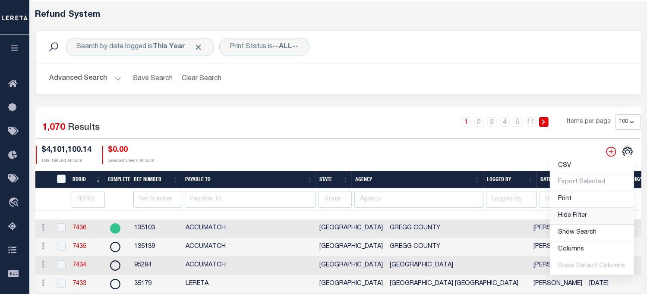
click at [579, 215] on span "Hide Filter" at bounding box center [572, 216] width 29 height 6
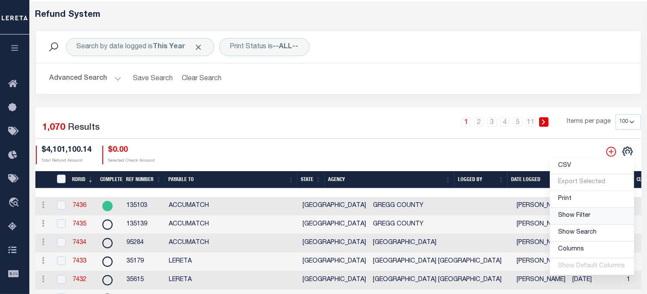
click at [578, 214] on span "Show Filter" at bounding box center [574, 216] width 32 height 6
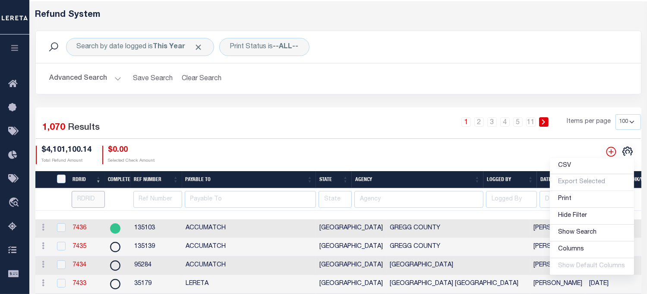
click at [91, 193] on input "number" at bounding box center [88, 199] width 33 height 17
type input "7350"
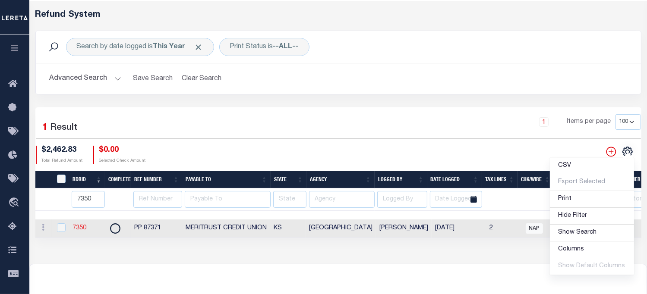
click at [81, 228] on link "7350" at bounding box center [79, 228] width 14 height 6
checkbox input "true"
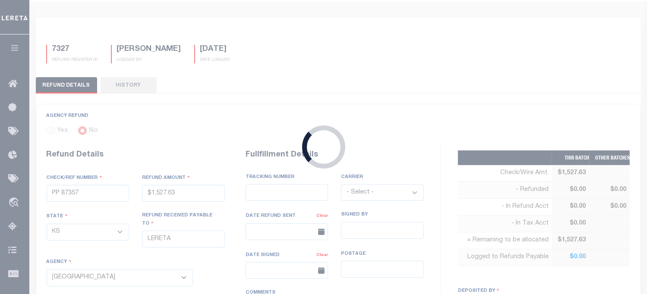
type input "PP 87371"
type input "$2,462.83"
type input "MERITRUST CREDIT UNION"
select select "[PERSON_NAME]"
type input "8827 5877 3300"
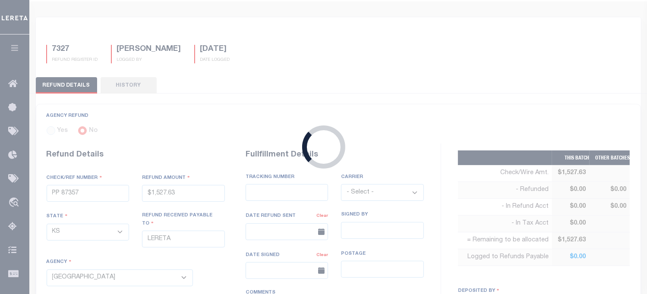
select select "FDX"
type input "[DATE]"
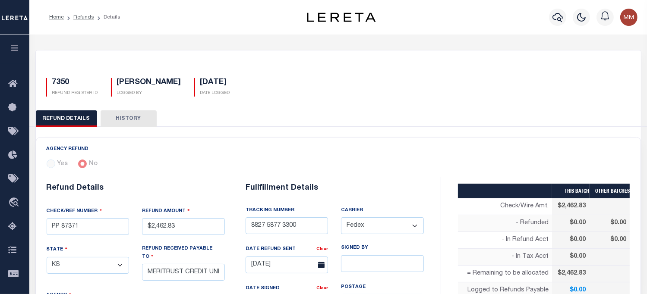
click at [298, 237] on div "TRACKING NUMBER 8827 5877 3300" at bounding box center [287, 226] width 96 height 38
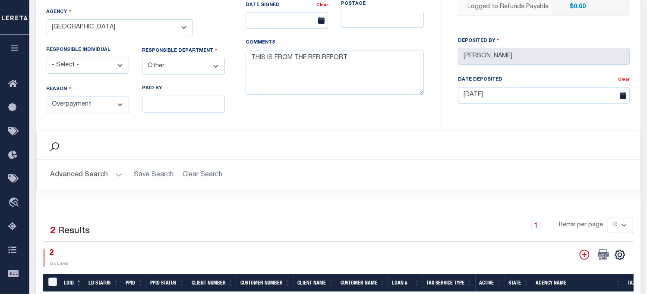
scroll to position [458, 0]
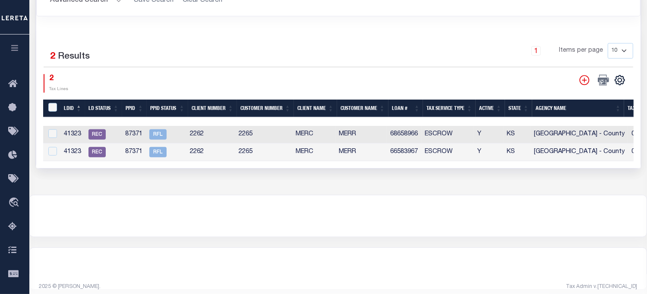
select select "100"
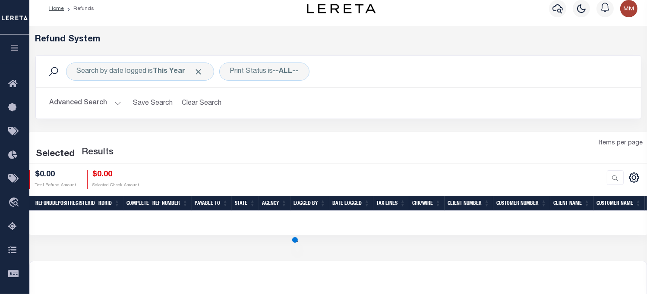
scroll to position [33, 0]
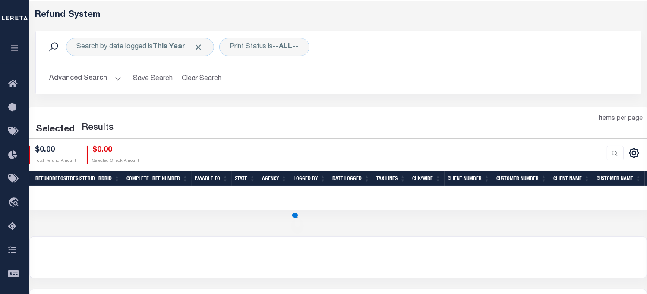
select select "100"
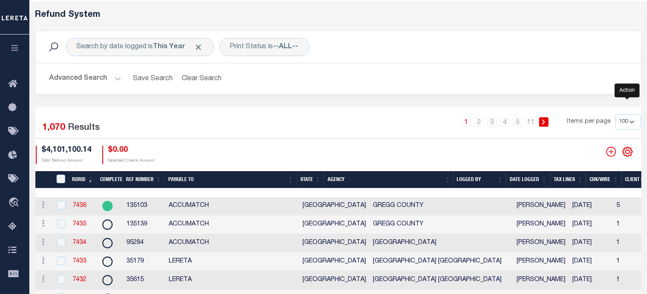
click at [622, 154] on icon "" at bounding box center [627, 151] width 11 height 11
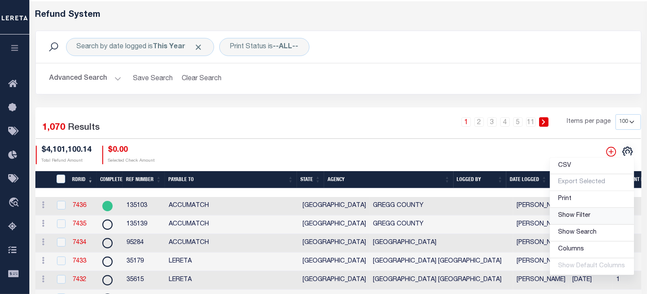
click at [570, 220] on link "Show Filter" at bounding box center [592, 216] width 84 height 17
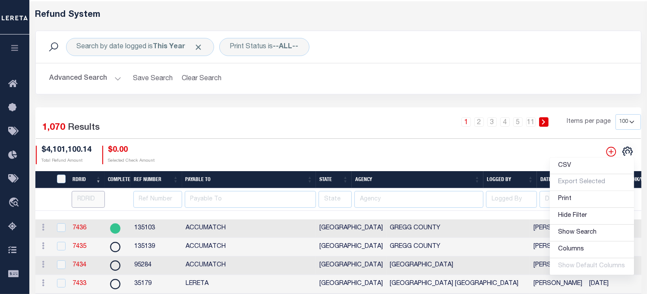
click at [84, 197] on input "number" at bounding box center [88, 199] width 33 height 17
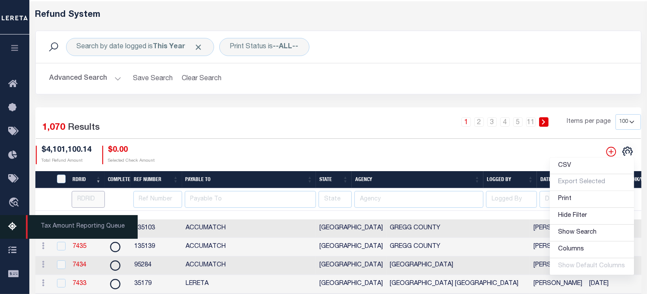
scroll to position [76, 0]
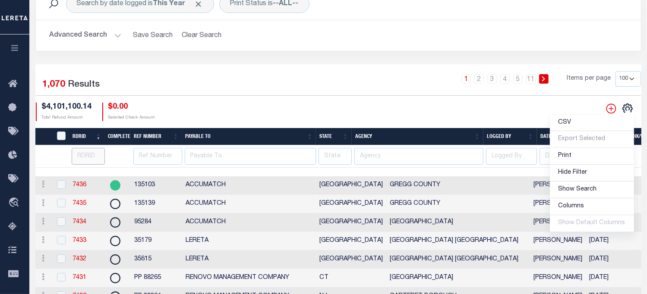
click at [80, 157] on input "number" at bounding box center [88, 156] width 33 height 17
type input "7326"
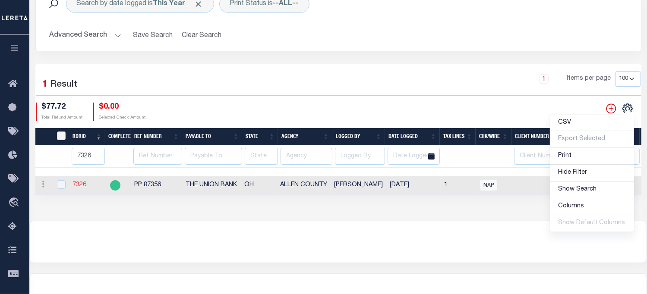
click at [75, 185] on link "7326" at bounding box center [79, 185] width 14 height 6
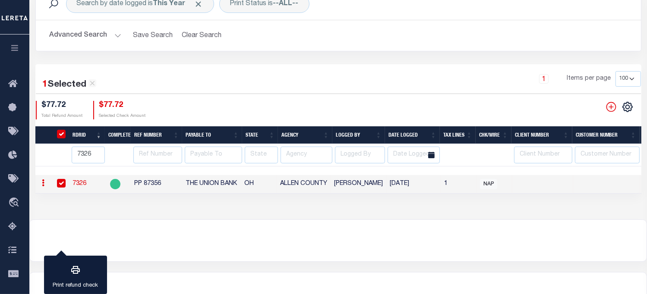
checkbox input "true"
click at [75, 186] on link "7326" at bounding box center [79, 184] width 14 height 6
checkbox input "false"
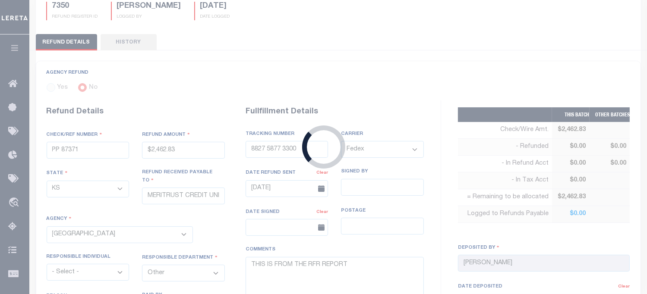
scroll to position [396, 0]
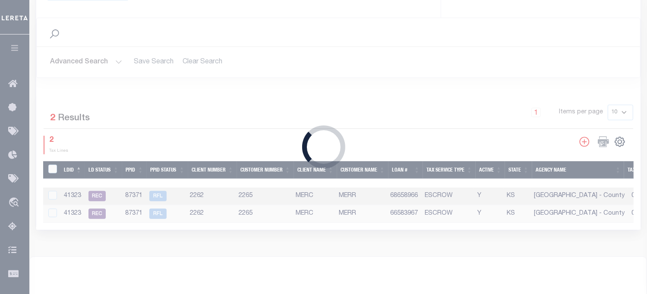
radio input "true"
type input "PP 87356"
type input "$77.72"
select select "OH"
type input "THE UNION BANK"
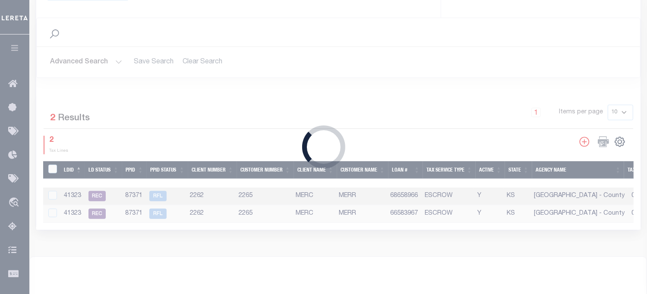
select select
select select "[PERSON_NAME]"
select select
type input "[DATE]"
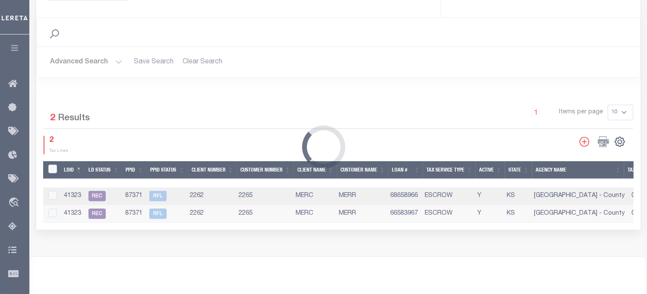
select select "3900300000"
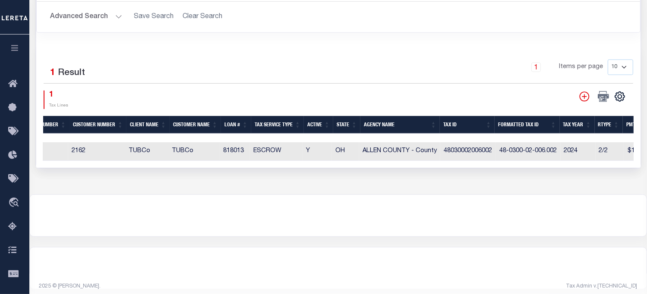
scroll to position [0, 436]
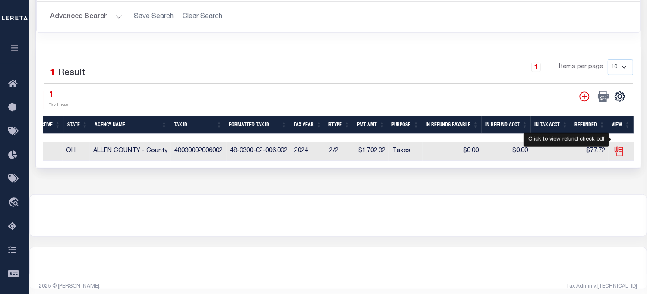
click at [616, 147] on icon "" at bounding box center [617, 150] width 7 height 7
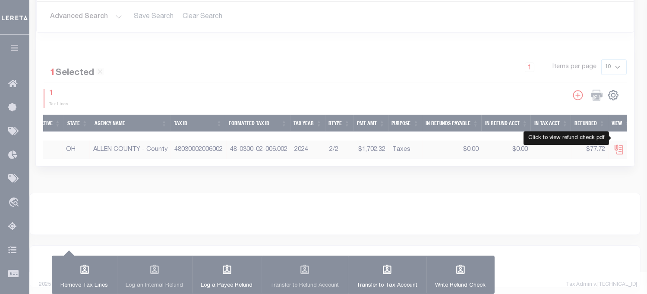
checkbox input "true"
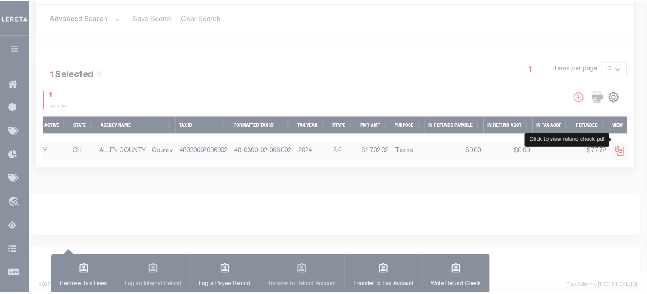
scroll to position [0, 430]
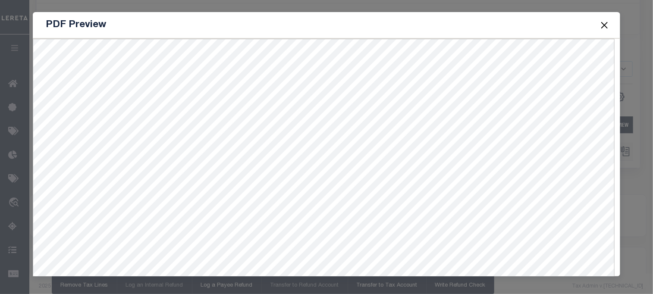
click at [603, 24] on button "Close" at bounding box center [604, 24] width 11 height 11
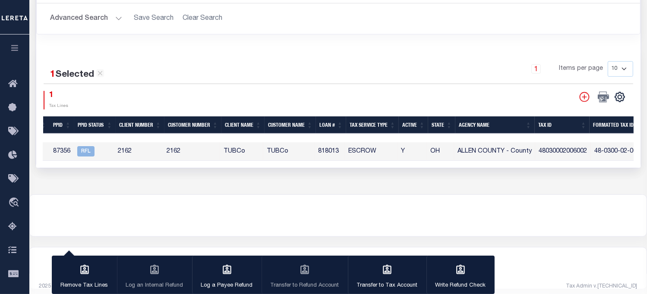
scroll to position [0, 24]
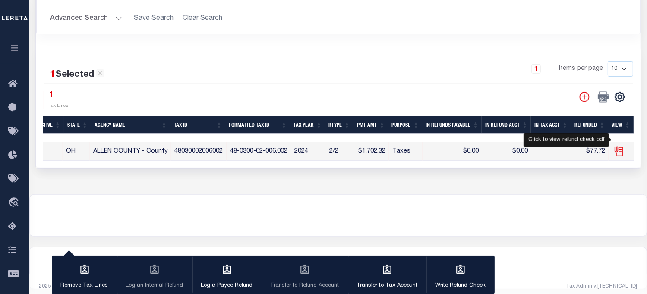
click at [619, 146] on icon "" at bounding box center [618, 151] width 11 height 11
checkbox input "false"
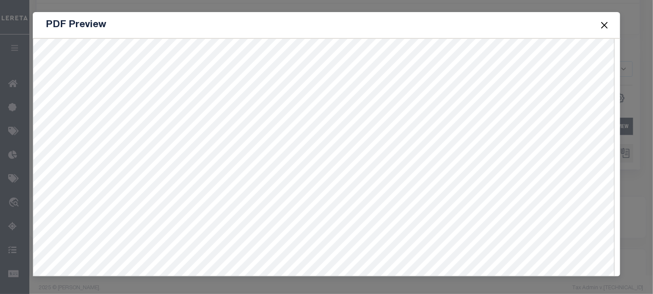
click at [603, 24] on button "Close" at bounding box center [604, 24] width 11 height 11
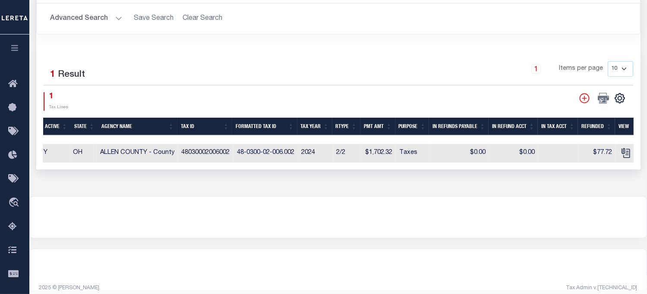
scroll to position [181, 0]
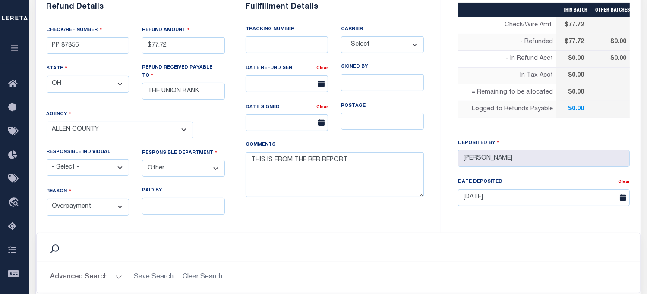
select select "100"
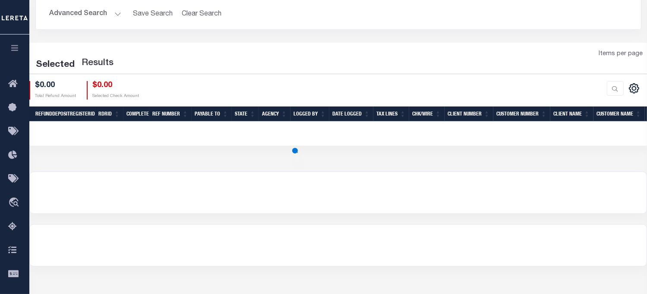
scroll to position [76, 0]
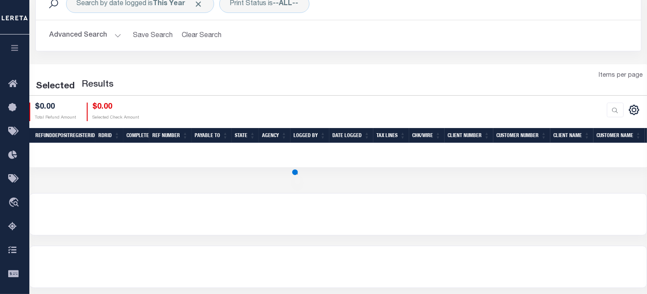
select select "100"
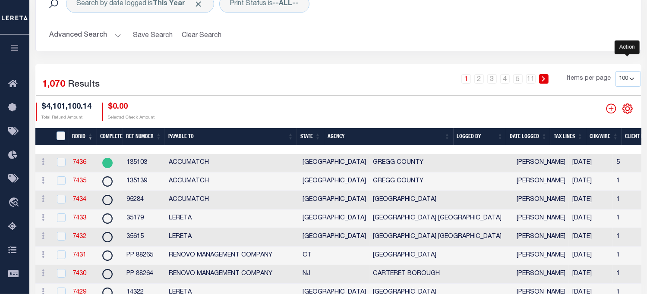
click at [628, 110] on icon "" at bounding box center [627, 109] width 4 height 4
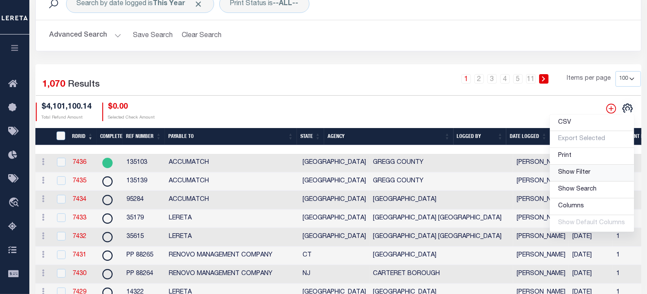
click at [578, 174] on span "Show Filter" at bounding box center [574, 173] width 32 height 6
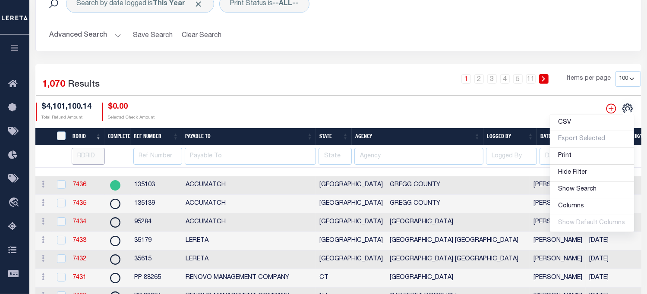
click at [86, 155] on input "number" at bounding box center [88, 156] width 33 height 17
click at [82, 160] on input "number" at bounding box center [88, 156] width 33 height 17
type input "7381"
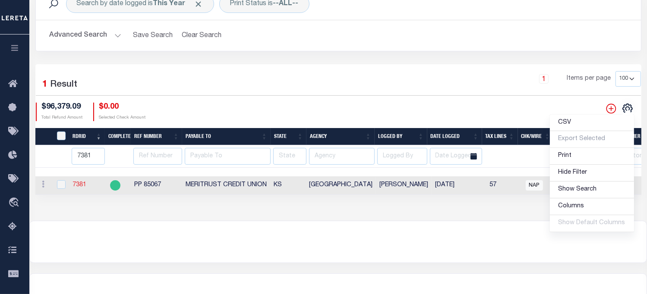
click at [78, 186] on link "7381" at bounding box center [79, 185] width 14 height 6
checkbox input "true"
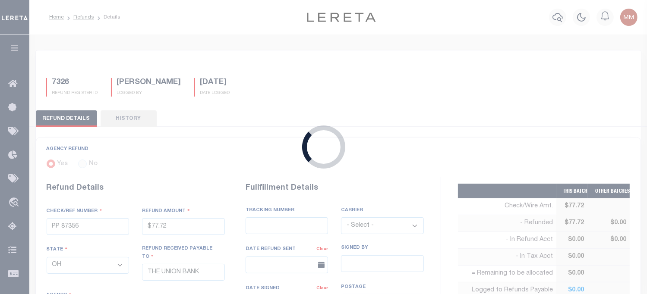
radio input "true"
type input "PP 85067"
type input "$96,379.09"
select select "KS"
type input "MERITRUST CREDIT UNION"
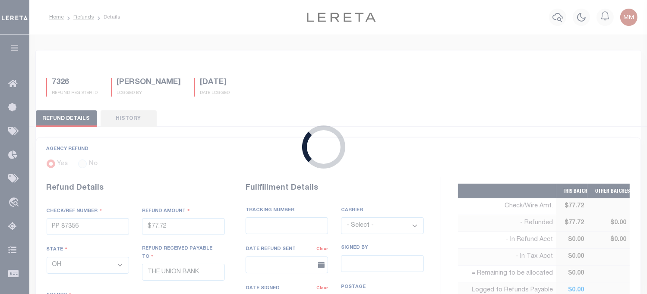
select select
type input "WIRED FUNDS"
type input "[DATE]"
type textarea "THIS IS FROM THE RFR REPORT. THESE FUNDS WERE WIRED BY [PERSON_NAME]"
type input "[DATE]"
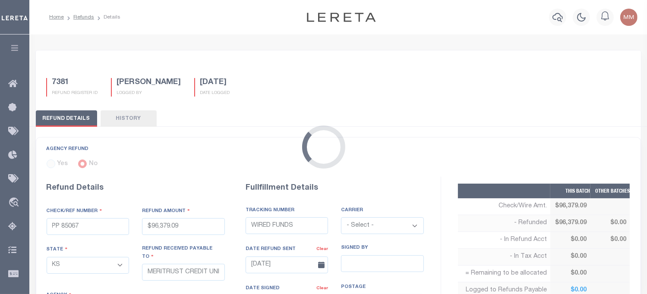
select select "2017300000"
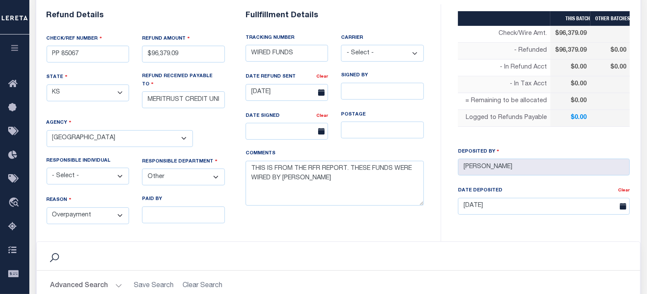
scroll to position [430, 0]
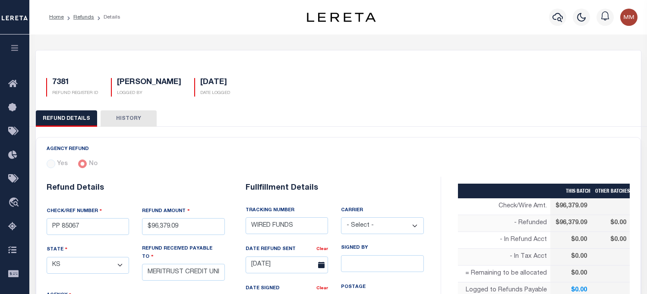
select select "KS"
select select "[PERSON_NAME]"
select select "OTH"
select select "OVP"
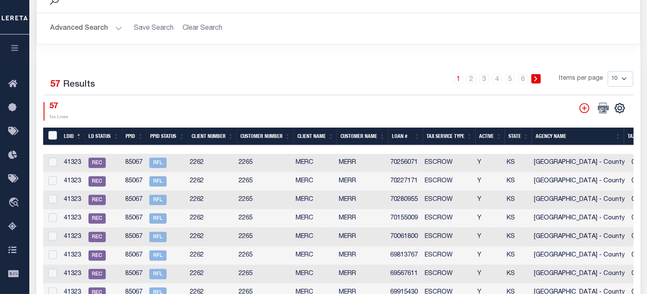
scroll to position [0, 424]
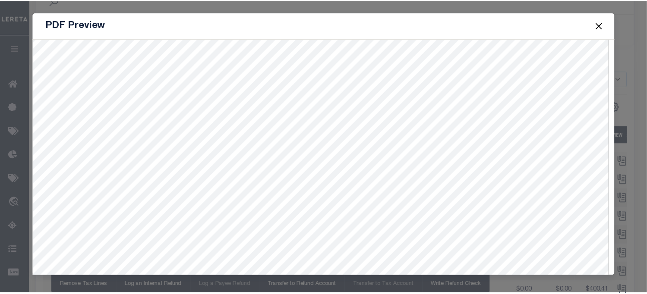
scroll to position [37, 0]
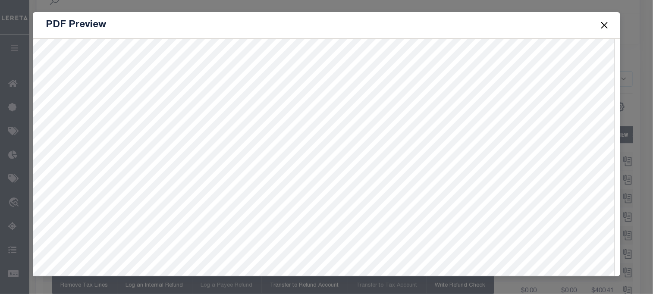
click at [607, 25] on button "Close" at bounding box center [604, 24] width 11 height 11
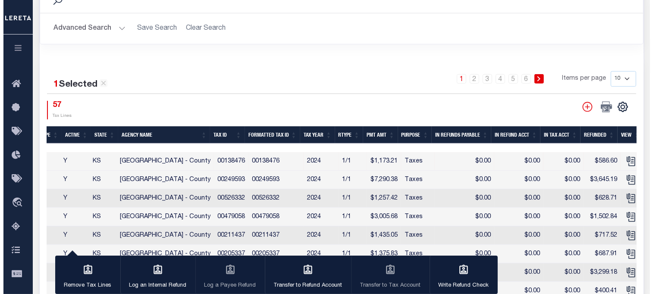
scroll to position [0, 423]
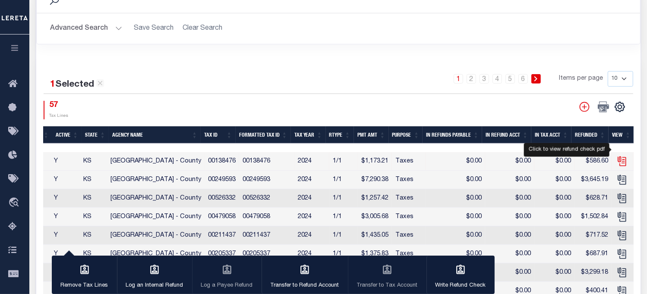
click at [620, 157] on icon "" at bounding box center [621, 160] width 7 height 7
checkbox input "false"
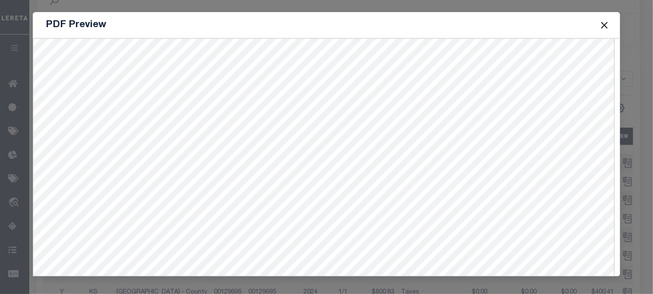
scroll to position [0, 0]
